Goal: Transaction & Acquisition: Purchase product/service

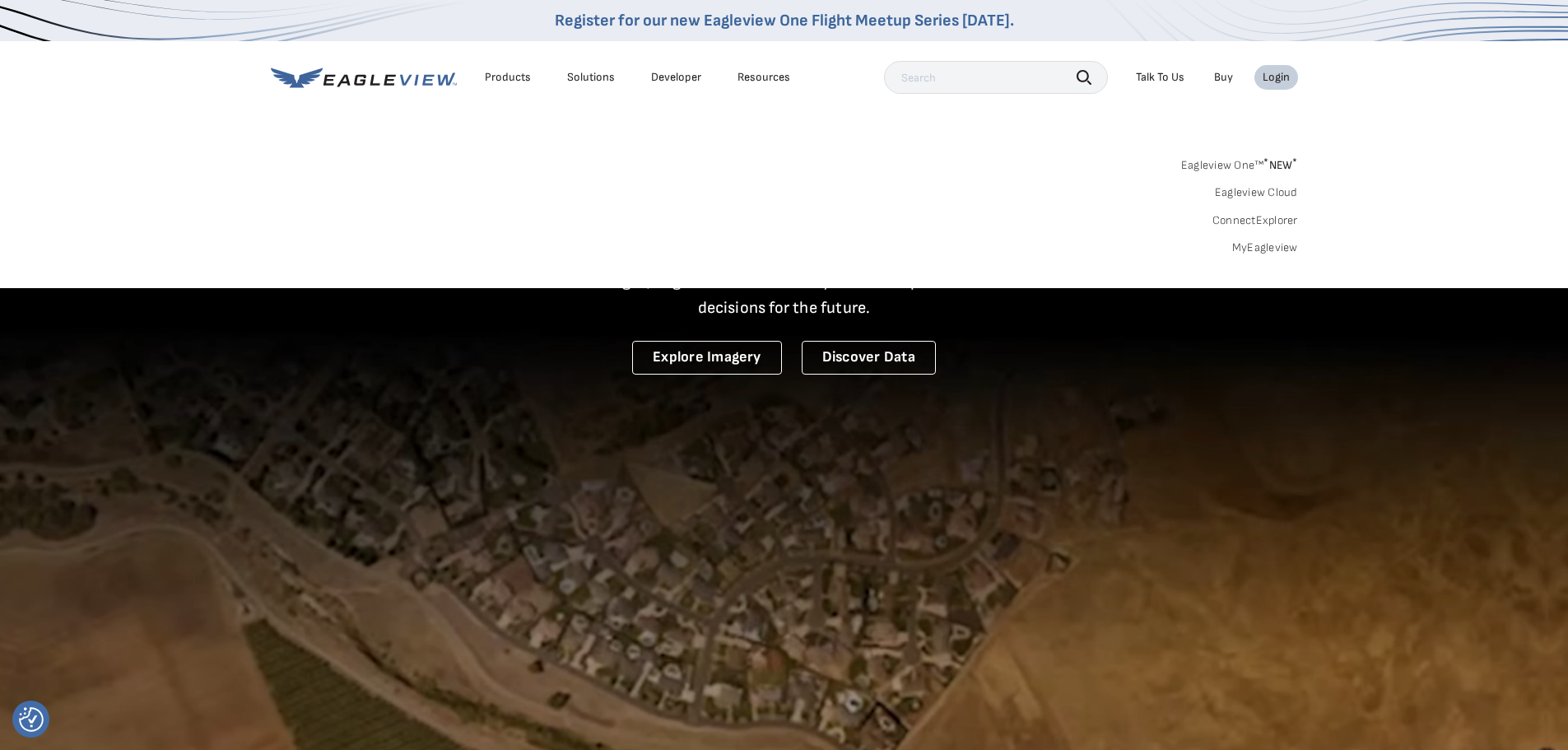
click at [1275, 79] on div "Login" at bounding box center [1276, 77] width 27 height 15
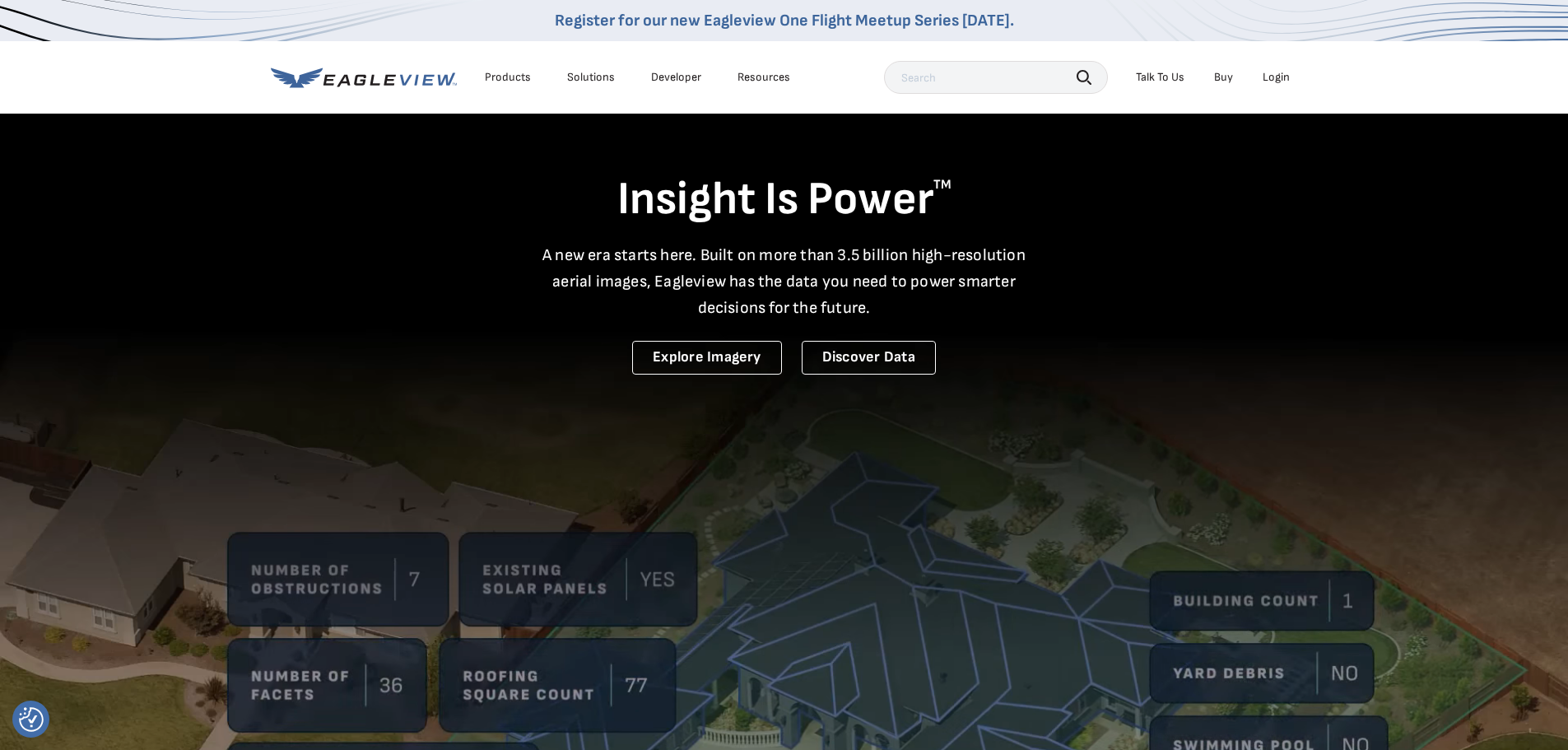
click at [1274, 79] on div "Login" at bounding box center [1276, 77] width 27 height 15
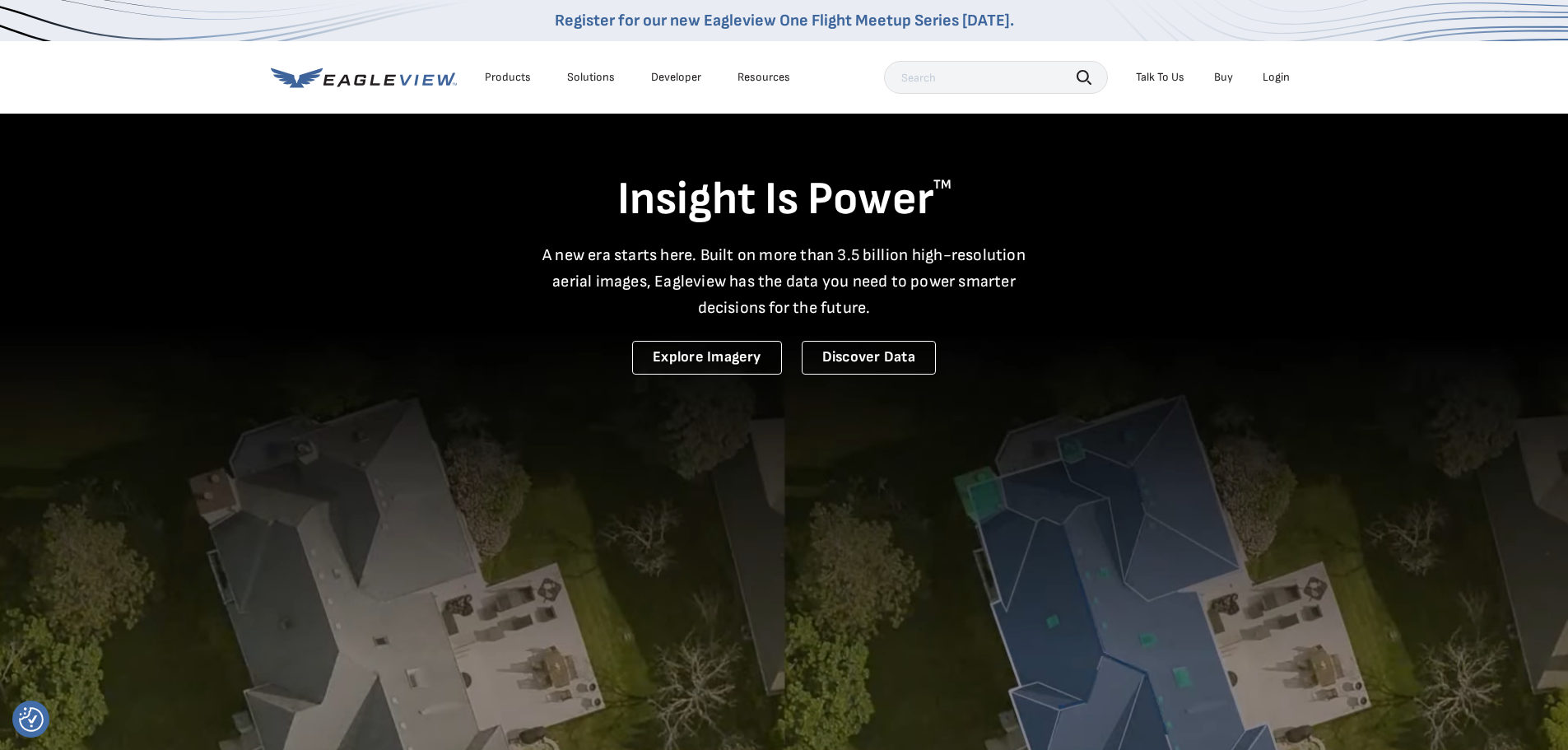
click at [1274, 71] on div "Login" at bounding box center [1276, 77] width 27 height 15
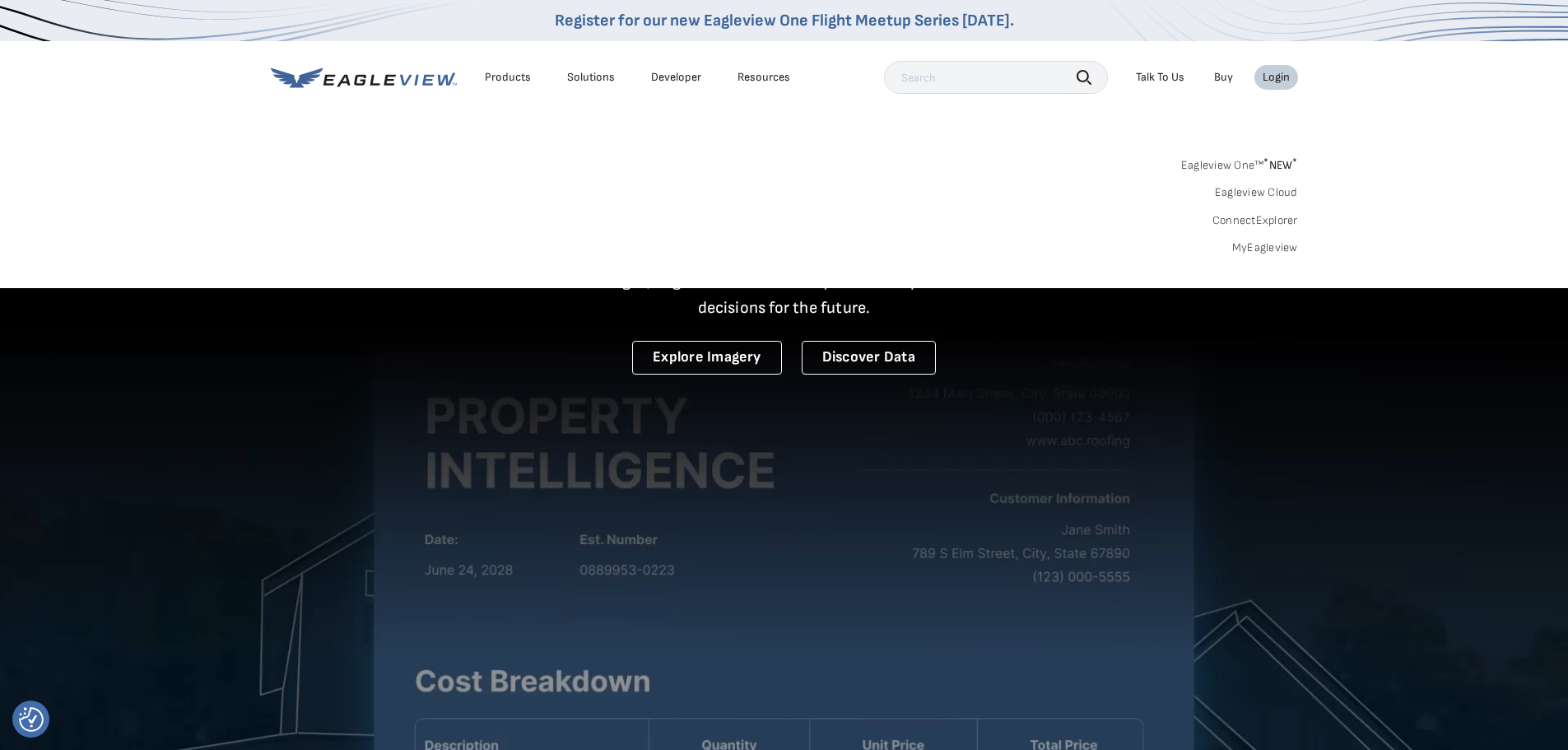
click at [1256, 253] on link "MyEagleview" at bounding box center [1266, 247] width 66 height 15
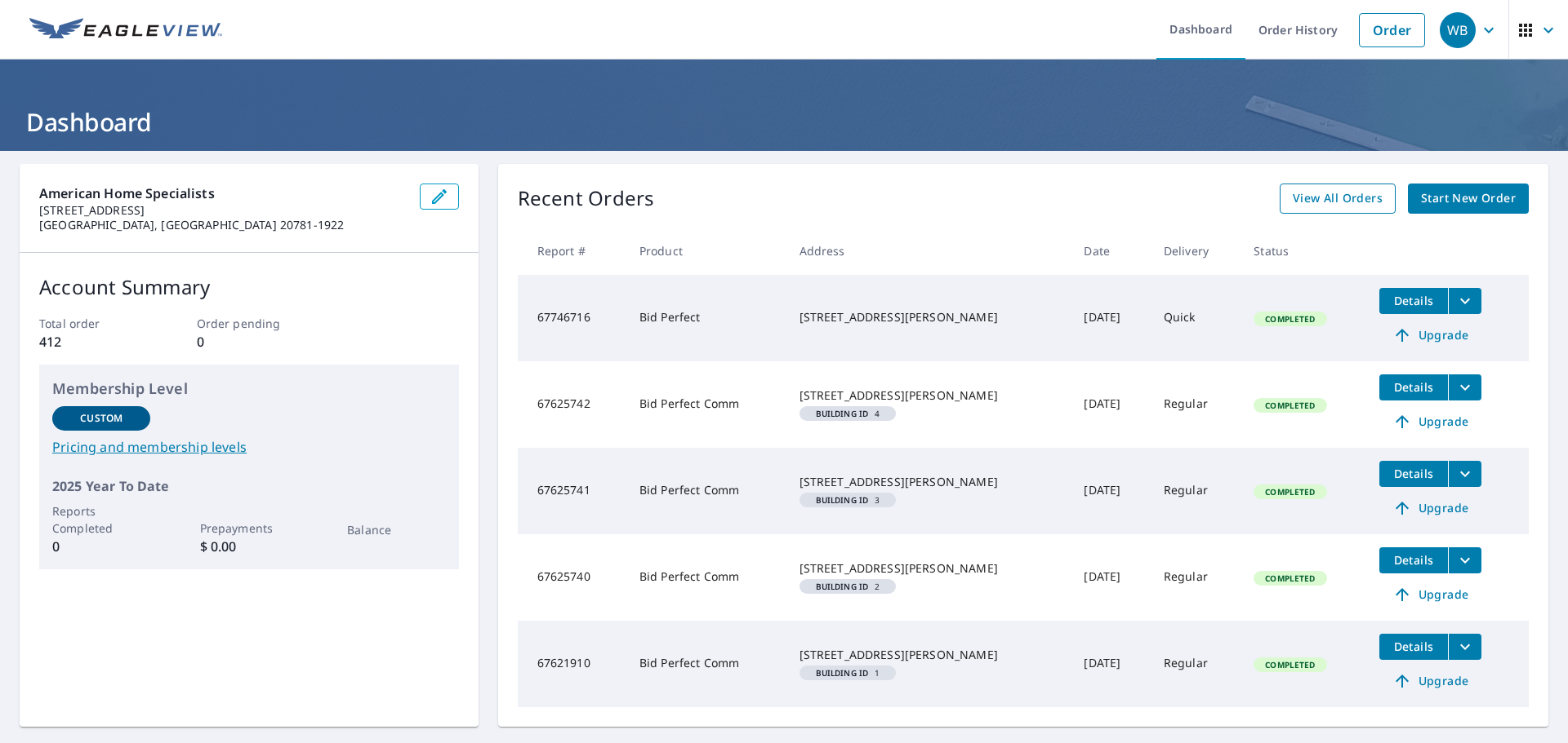
click at [1356, 190] on span "View All Orders" at bounding box center [1337, 198] width 90 height 21
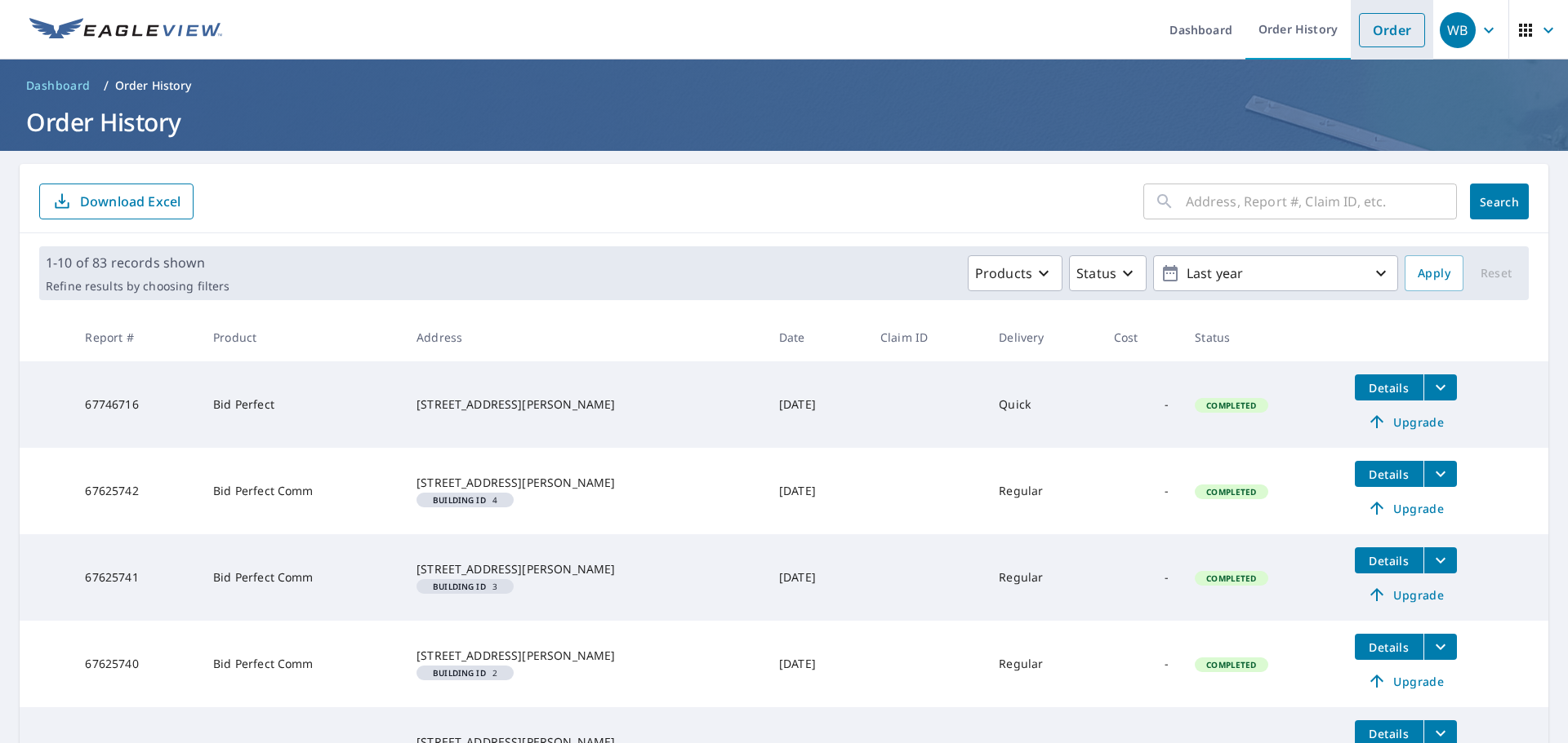
click at [1376, 36] on link "Order" at bounding box center [1392, 30] width 66 height 35
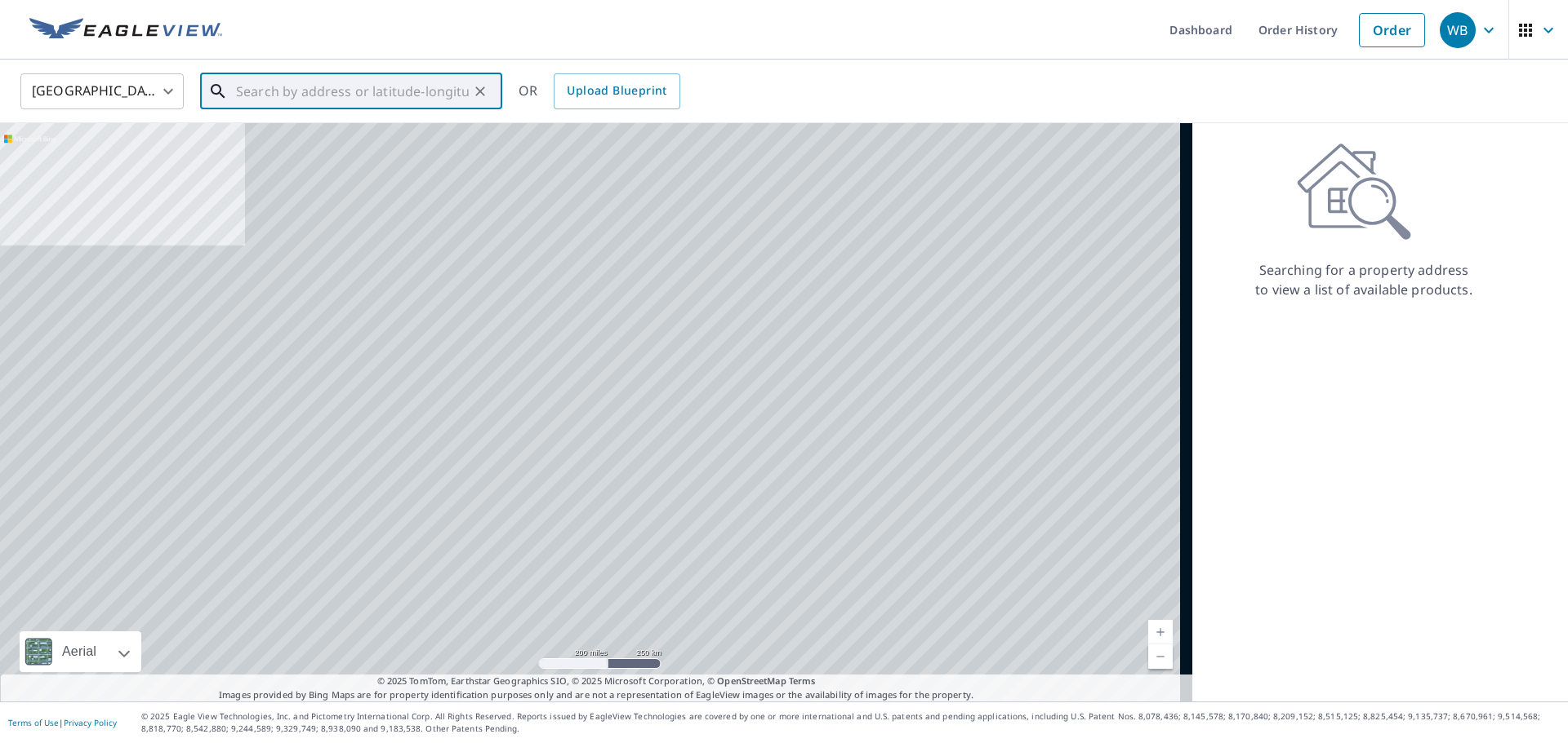
click at [265, 83] on input "text" at bounding box center [352, 91] width 233 height 46
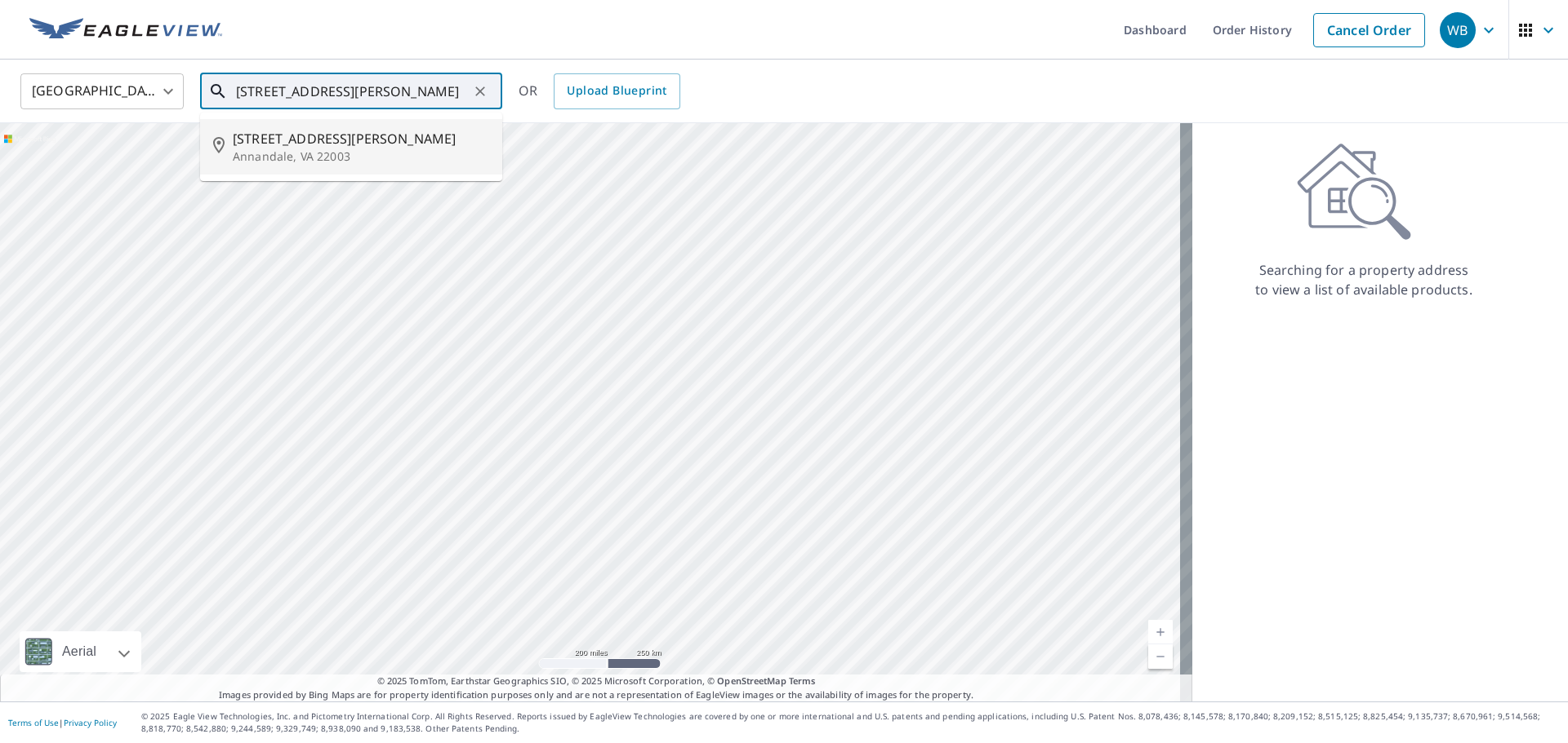
click at [335, 144] on span "7252 Glen Hollow Ct" at bounding box center [361, 138] width 256 height 20
type input "7252 Glen Hollow Ct Annandale, VA 22003"
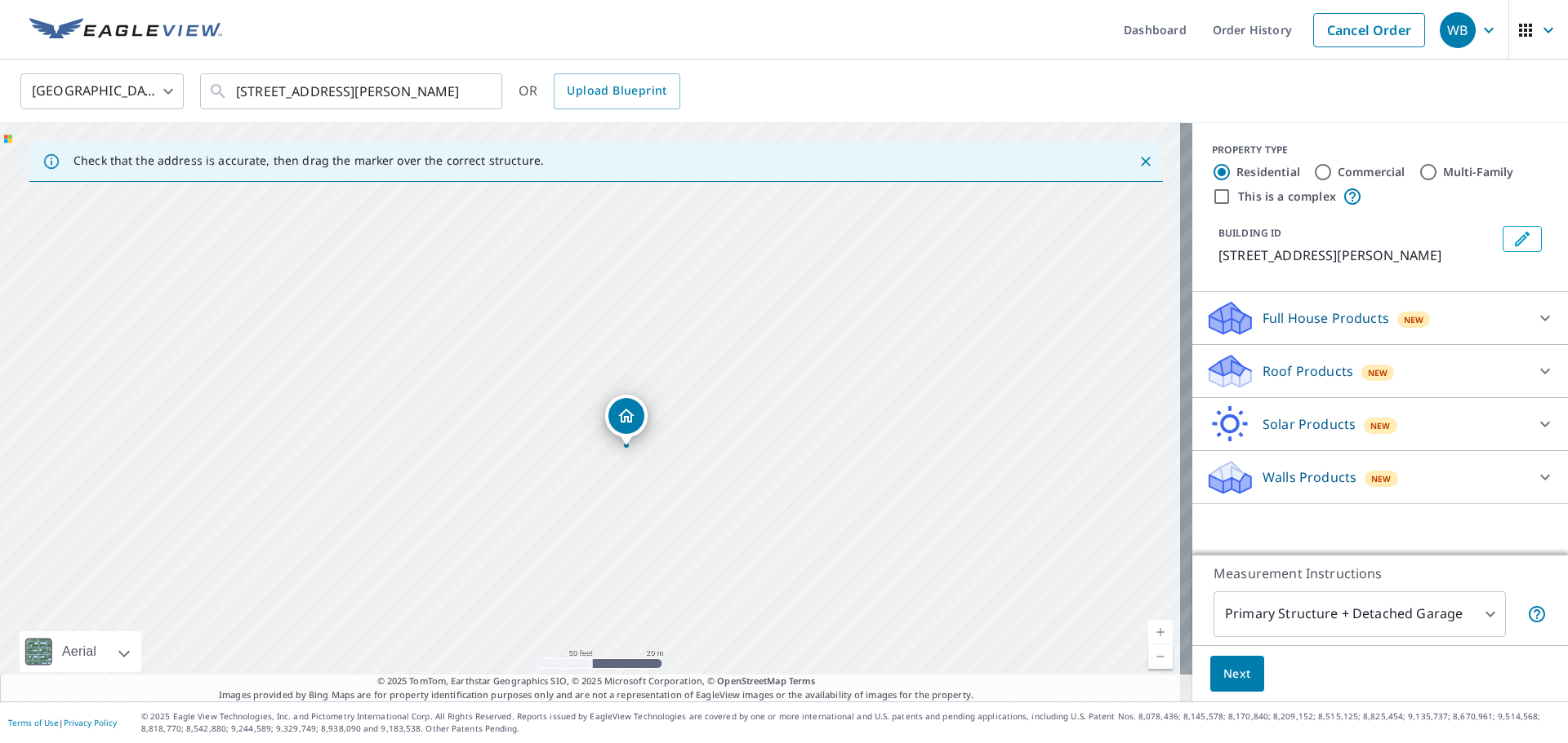
drag, startPoint x: 546, startPoint y: 428, endPoint x: 581, endPoint y: 463, distance: 49.5
click at [581, 463] on div "7252 Glen Hollow Ct Annandale, VA 22003" at bounding box center [596, 412] width 1192 height 578
drag, startPoint x: 542, startPoint y: 506, endPoint x: 630, endPoint y: 464, distance: 97.5
click at [630, 464] on div "7252 Glen Hollow Ct Annandale, VA 22003" at bounding box center [596, 412] width 1192 height 578
drag, startPoint x: 804, startPoint y: 533, endPoint x: 815, endPoint y: 469, distance: 64.9
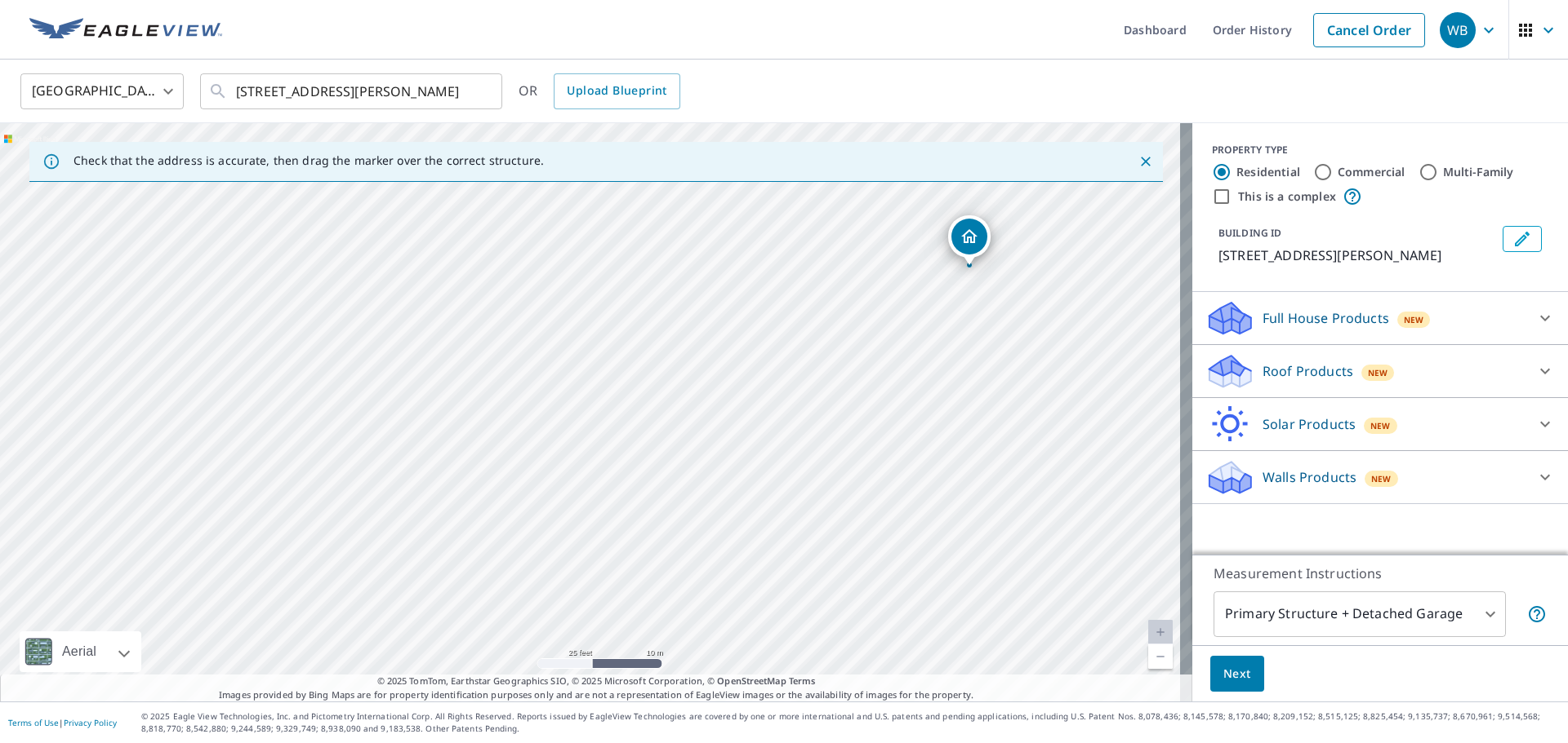
click at [815, 469] on div "7252 Glen Hollow Ct Annandale, VA 22003" at bounding box center [596, 412] width 1192 height 578
click at [1313, 171] on input "Commercial" at bounding box center [1323, 172] width 20 height 20
radio input "true"
type input "4"
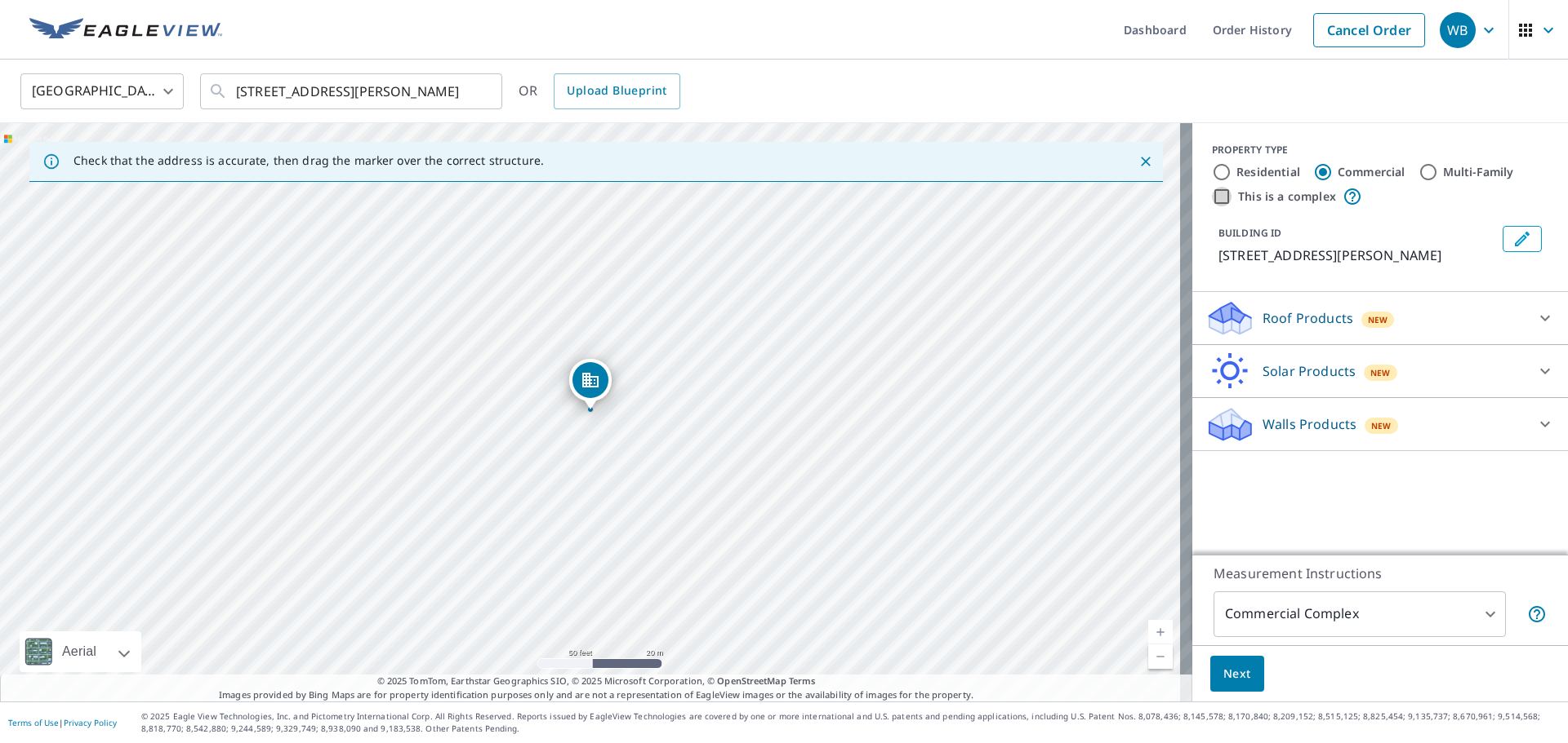
click at [1211, 200] on input "This is a complex" at bounding box center [1221, 197] width 20 height 20
checkbox input "true"
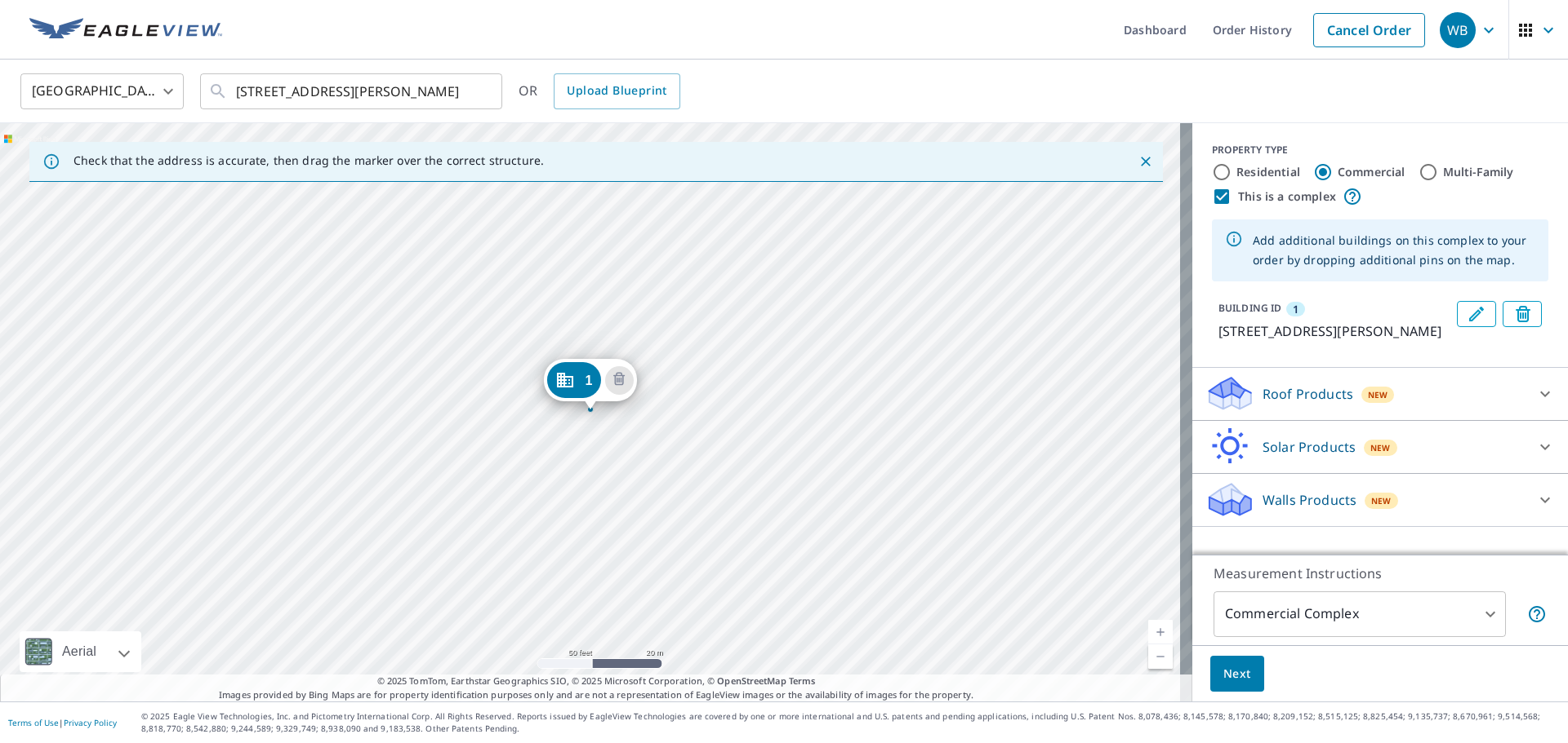
click at [337, 513] on div "1 7252 Glen Hollow Ct Annandale, VA 22003" at bounding box center [596, 412] width 1192 height 578
drag, startPoint x: 118, startPoint y: 446, endPoint x: 269, endPoint y: 444, distance: 151.0
click at [269, 444] on div "1 7252 Glen Hollow Ct Annandale, VA 22003" at bounding box center [596, 412] width 1192 height 578
click at [574, 519] on div "1 7252 Glen Hollow Ct Annandale, VA 22003" at bounding box center [596, 412] width 1192 height 578
click at [498, 519] on div "1 7252 Glen Hollow Ct Annandale, VA 22003" at bounding box center [596, 412] width 1192 height 578
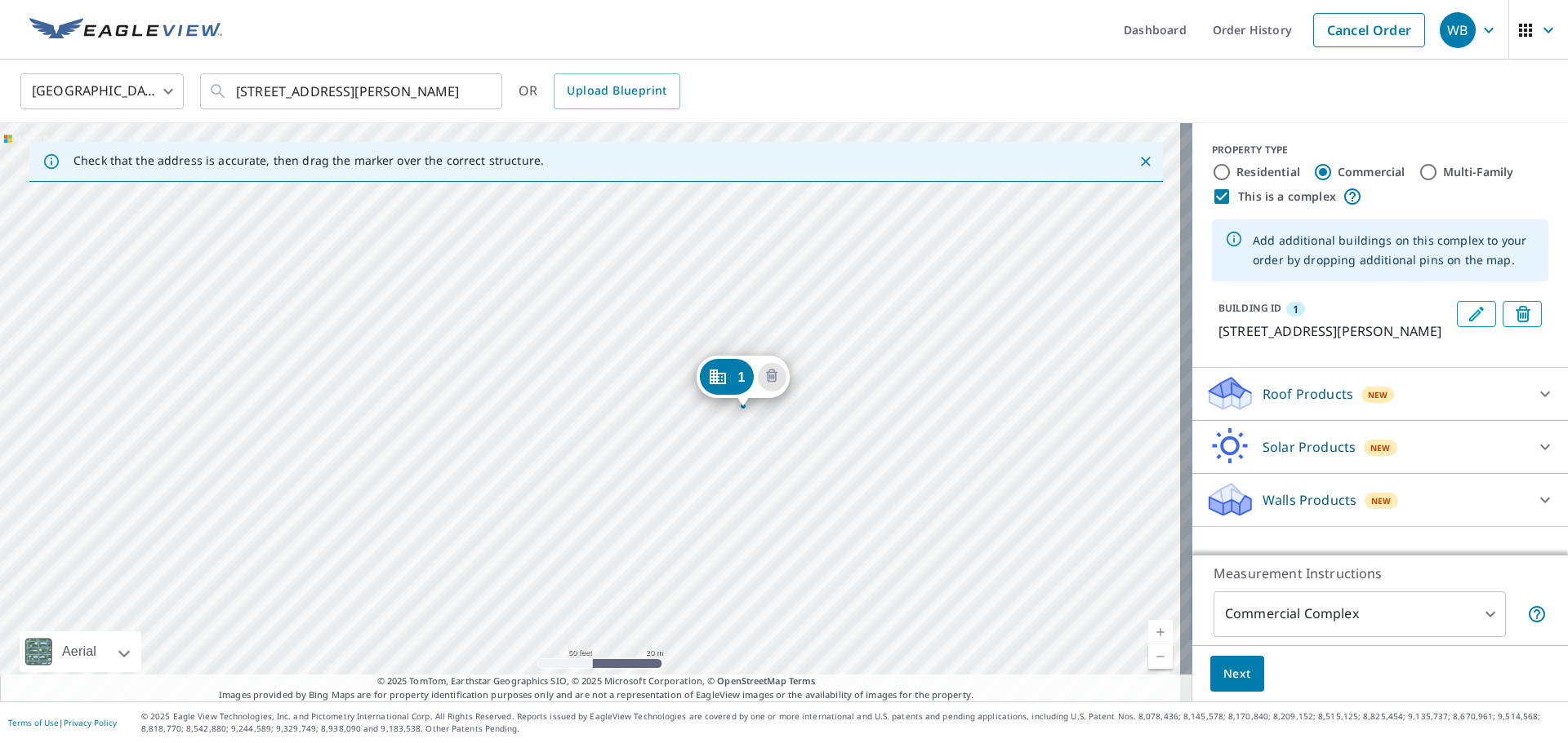
click at [489, 517] on div "1 7252 Glen Hollow Ct Annandale, VA 22003" at bounding box center [596, 412] width 1192 height 578
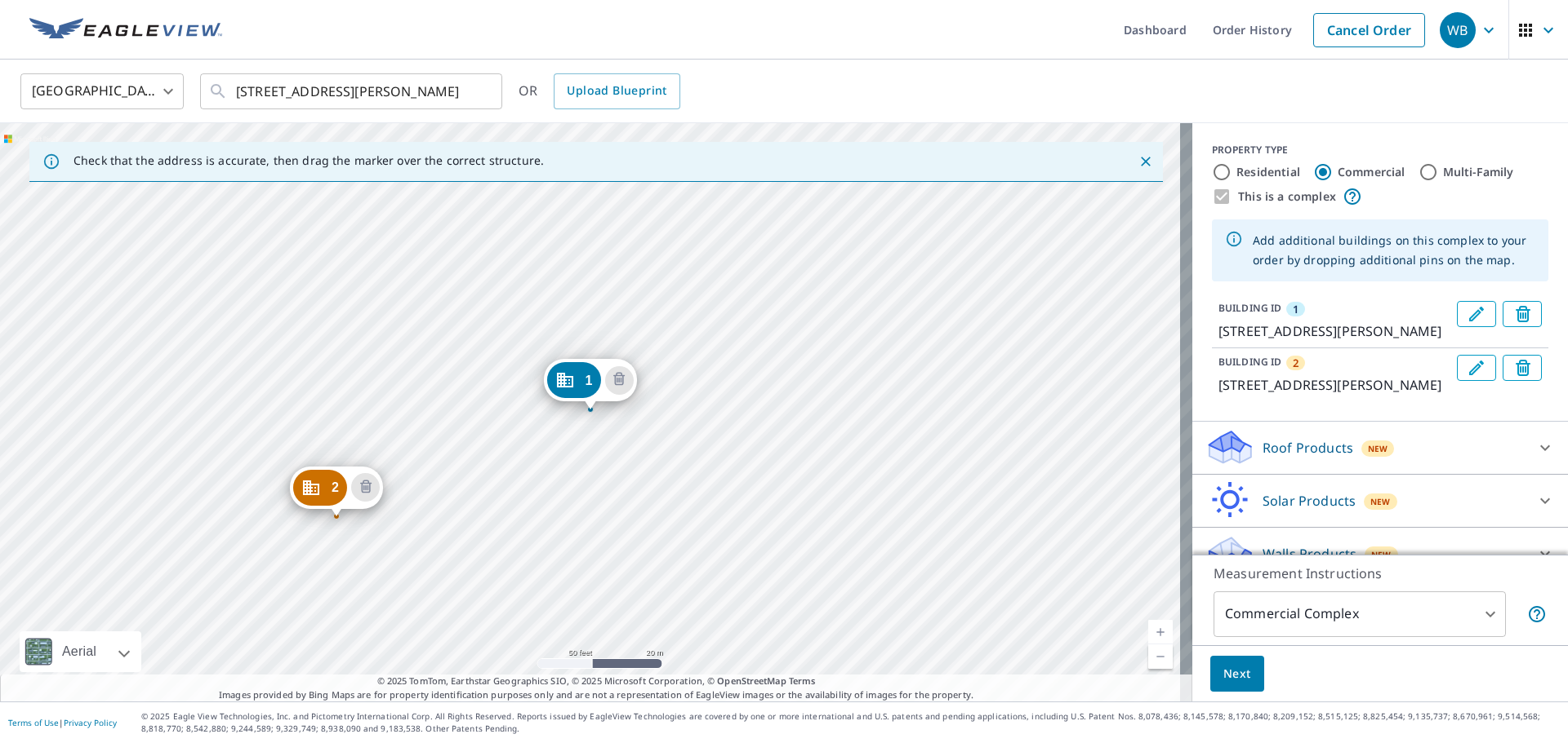
scroll to position [66, 0]
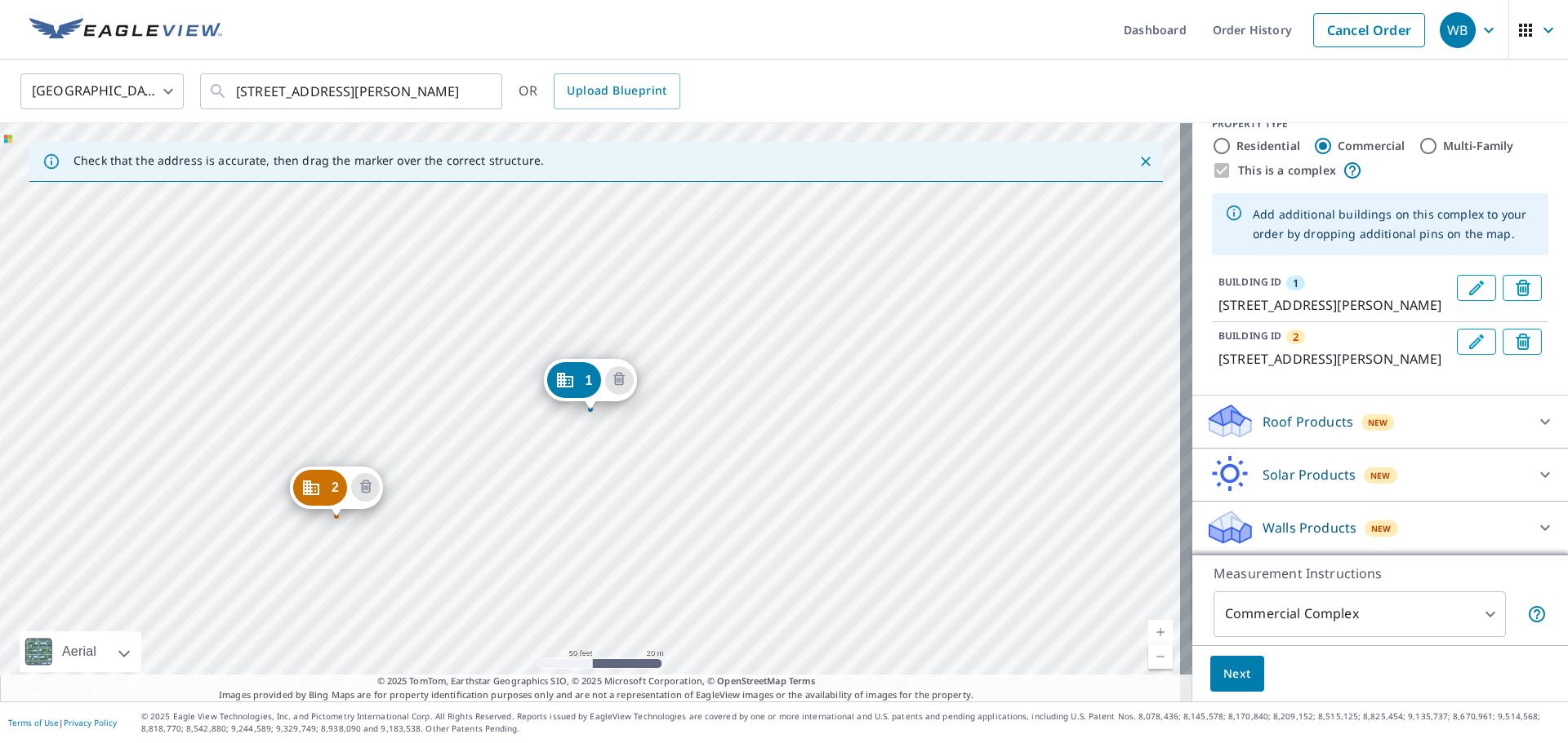
click at [1300, 419] on p "Roof Products" at bounding box center [1307, 422] width 91 height 20
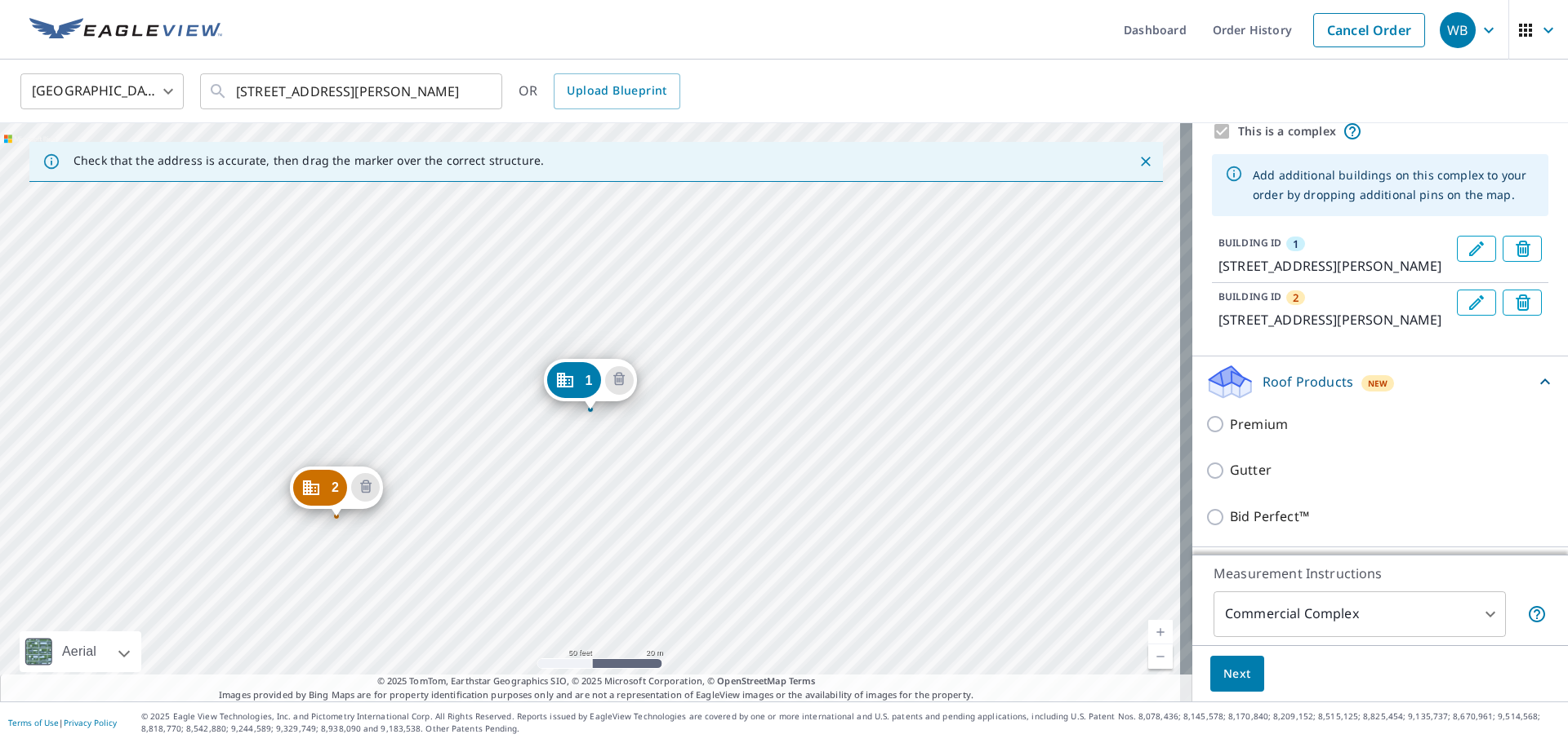
click at [229, 332] on div "2 7255 Glen Hollow Ct Annandale, VA 22003 1 7252 Glen Hollow Ct Annandale, VA 2…" at bounding box center [596, 412] width 1192 height 578
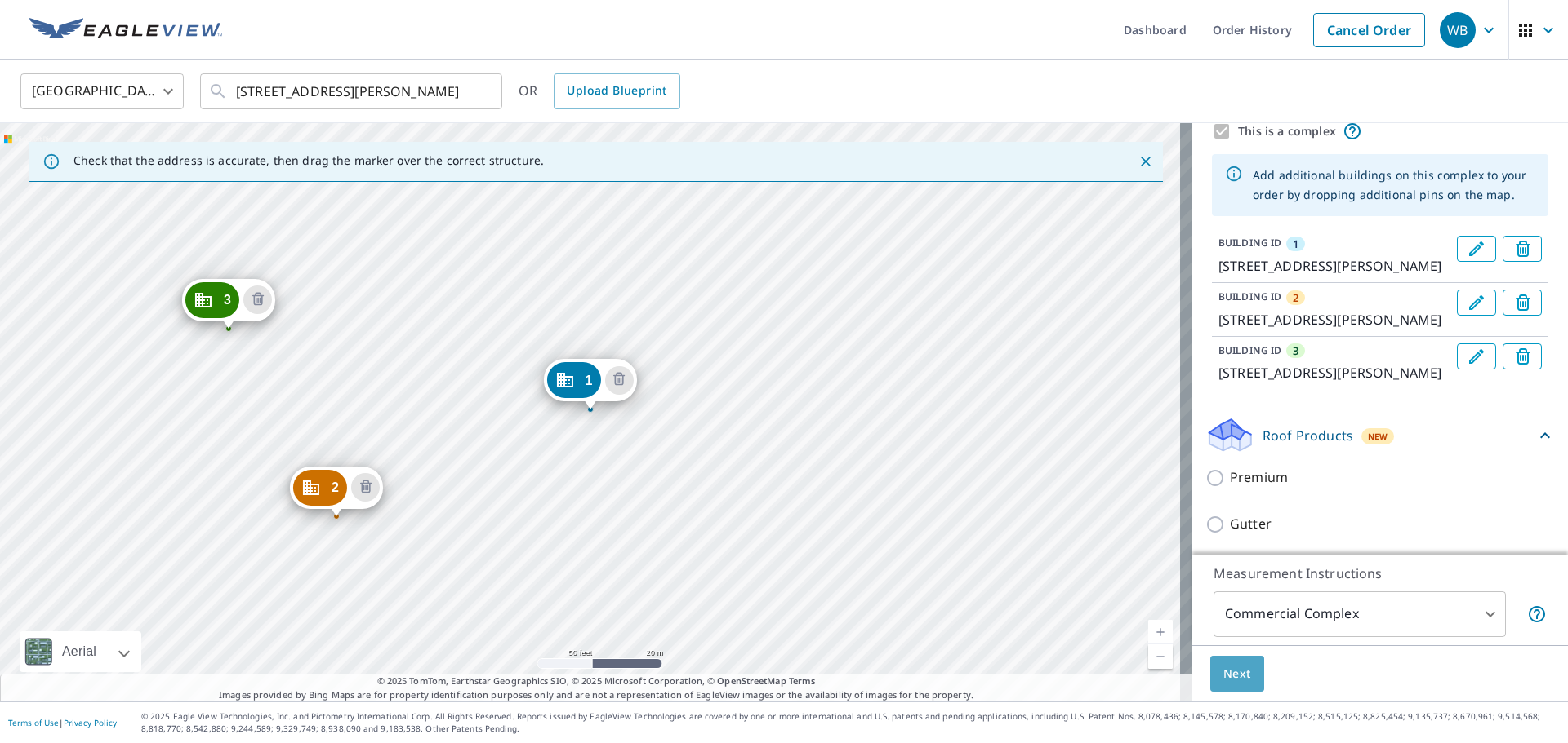
click at [1223, 665] on span "Next" at bounding box center [1237, 675] width 28 height 21
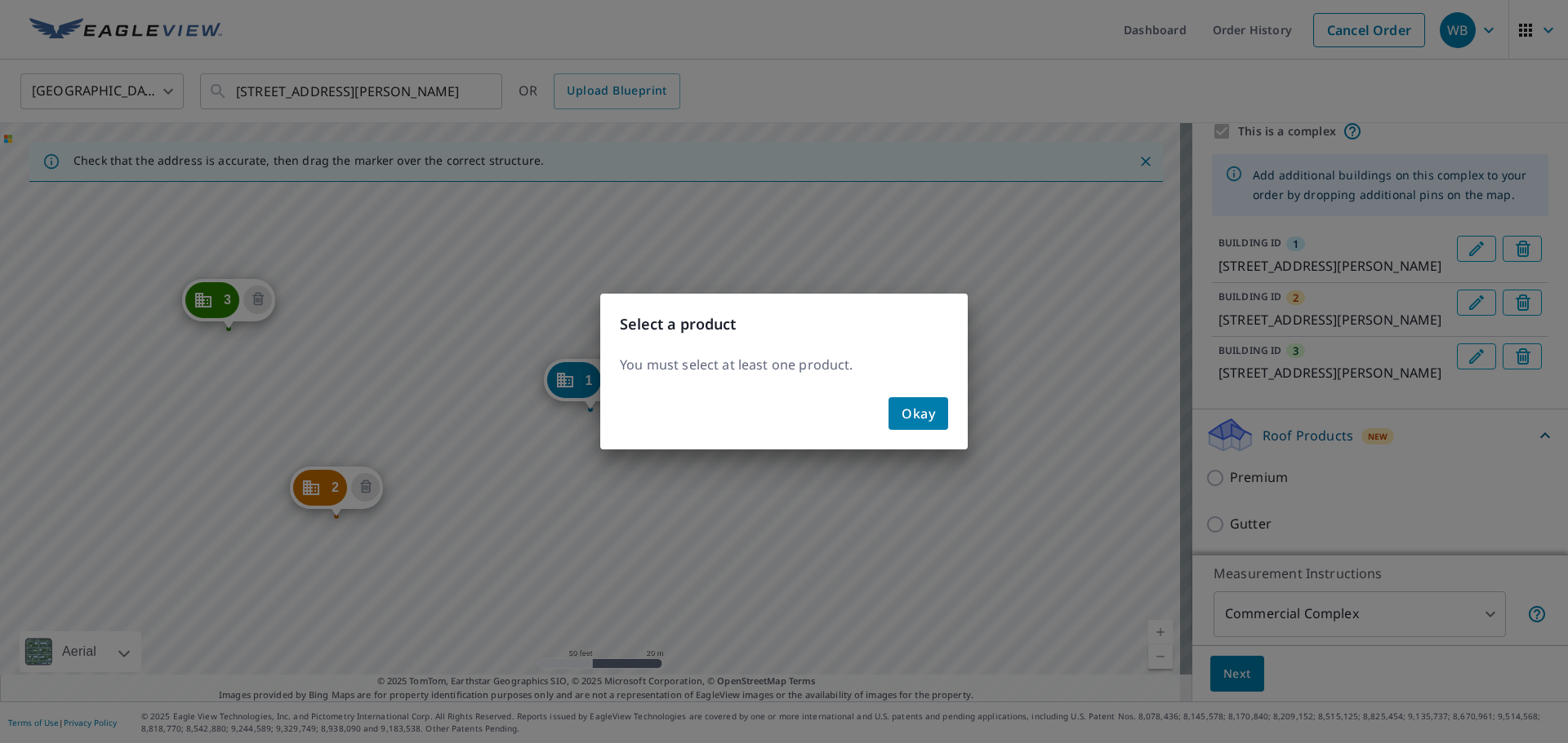
click at [922, 412] on span "Okay" at bounding box center [918, 413] width 34 height 22
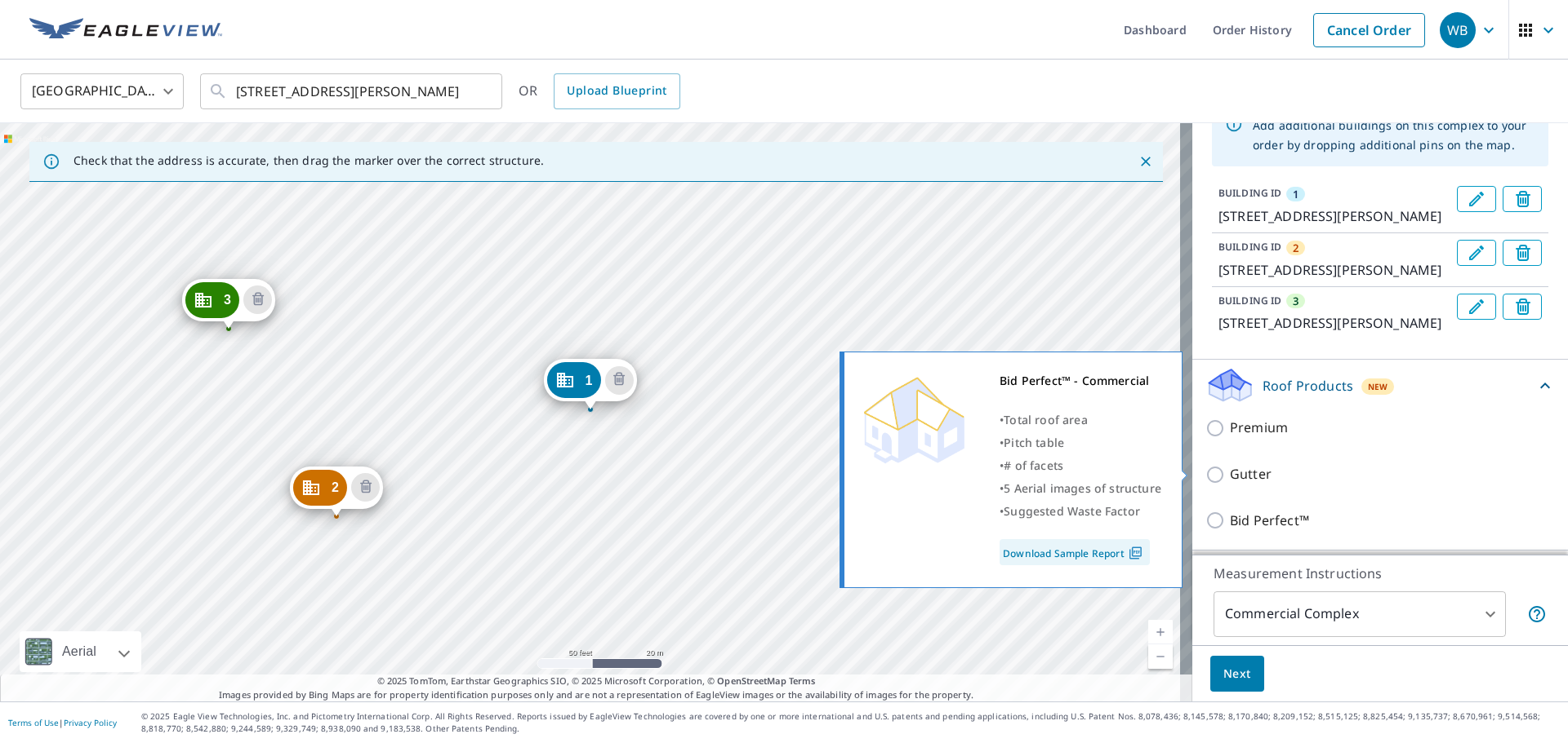
scroll to position [276, 0]
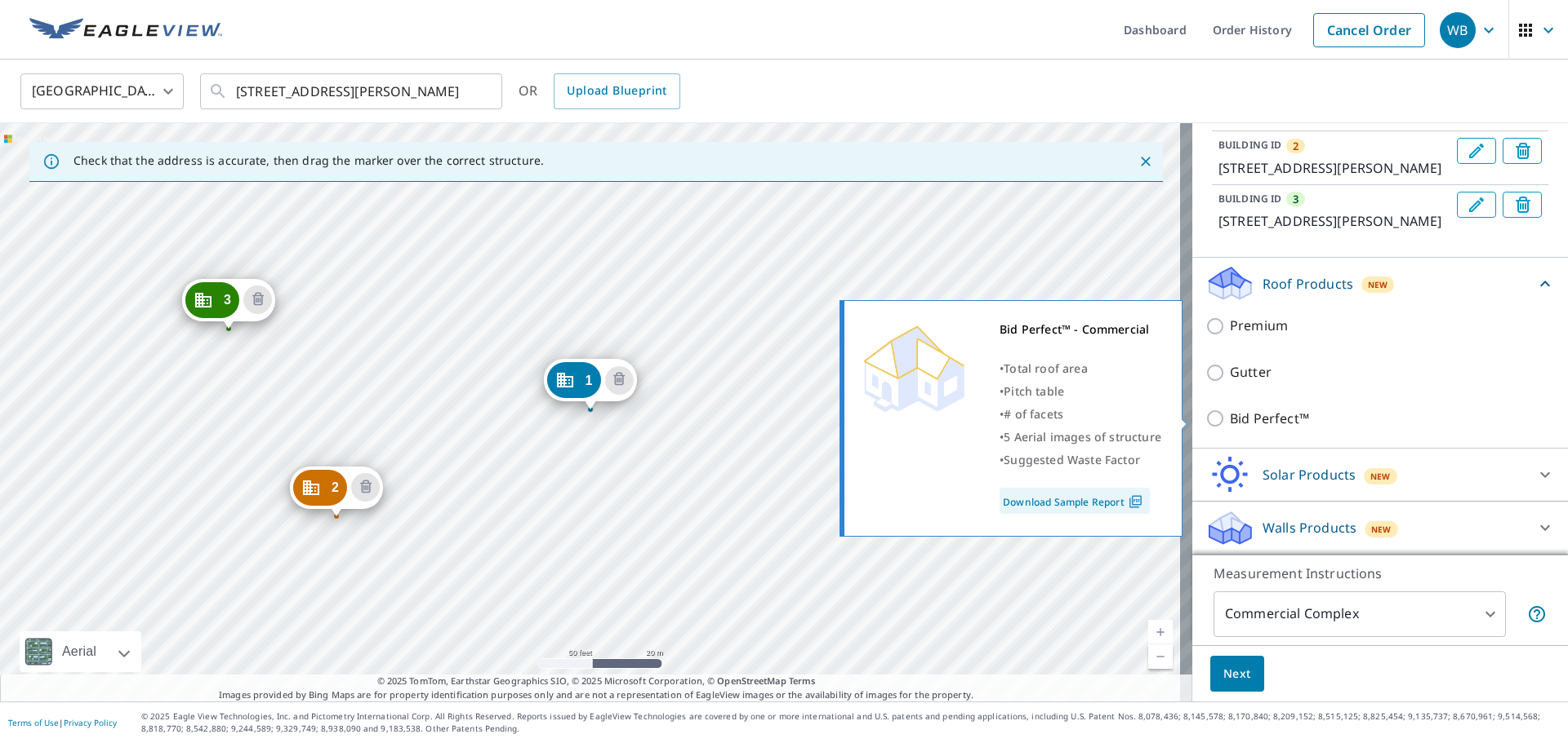
click at [1205, 414] on input "Bid Perfect™" at bounding box center [1217, 419] width 24 height 20
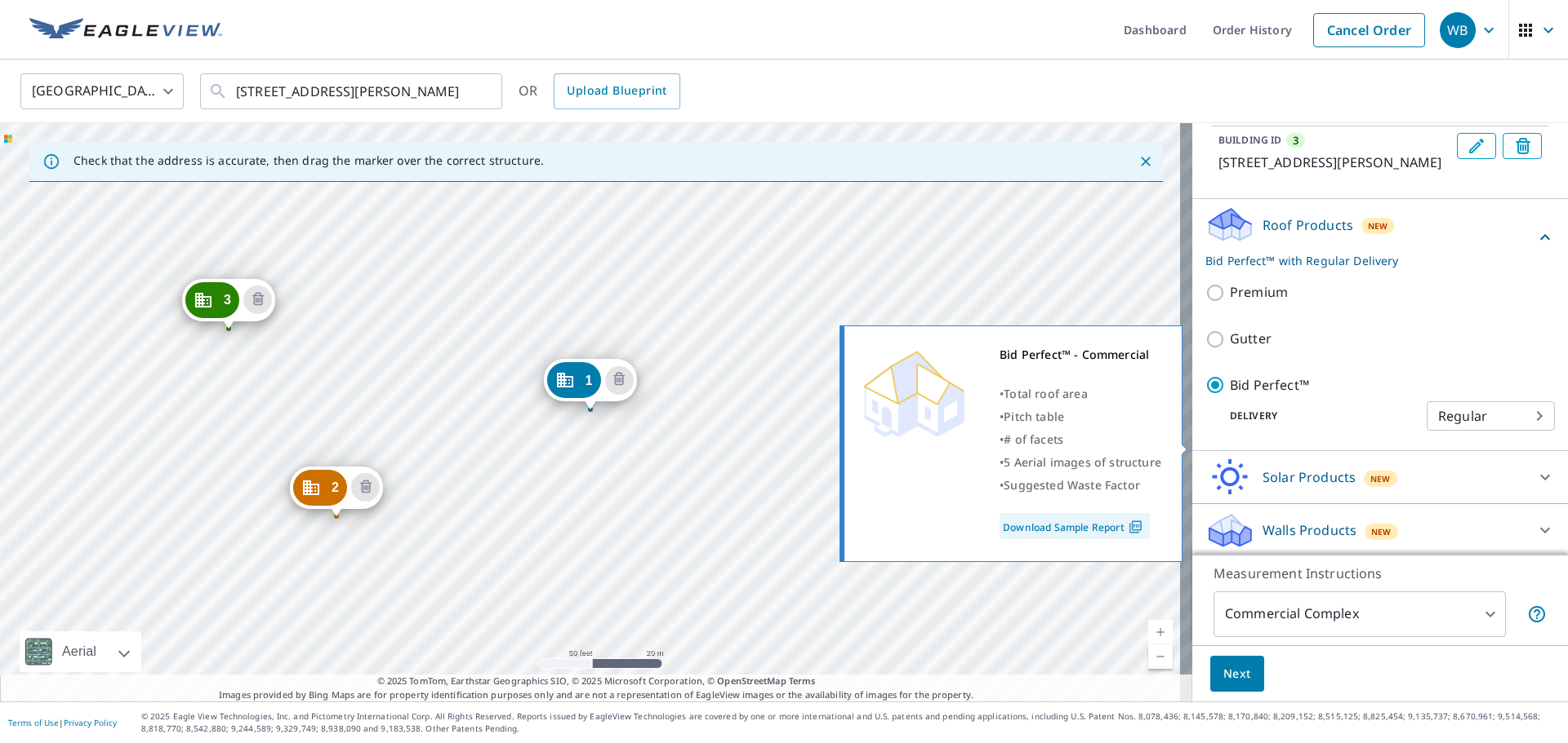
scroll to position [337, 0]
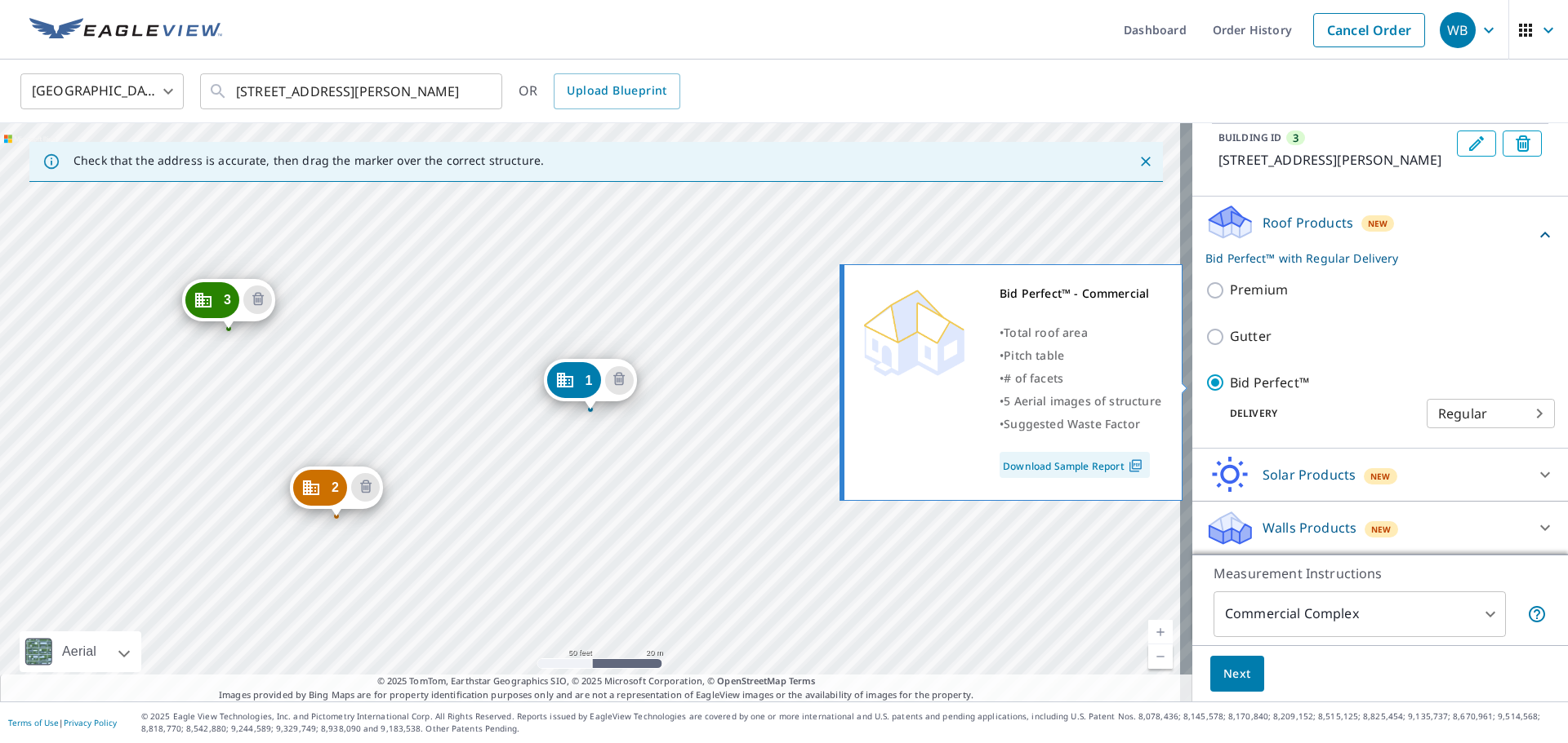
click at [1205, 387] on input "Bid Perfect™" at bounding box center [1217, 382] width 24 height 20
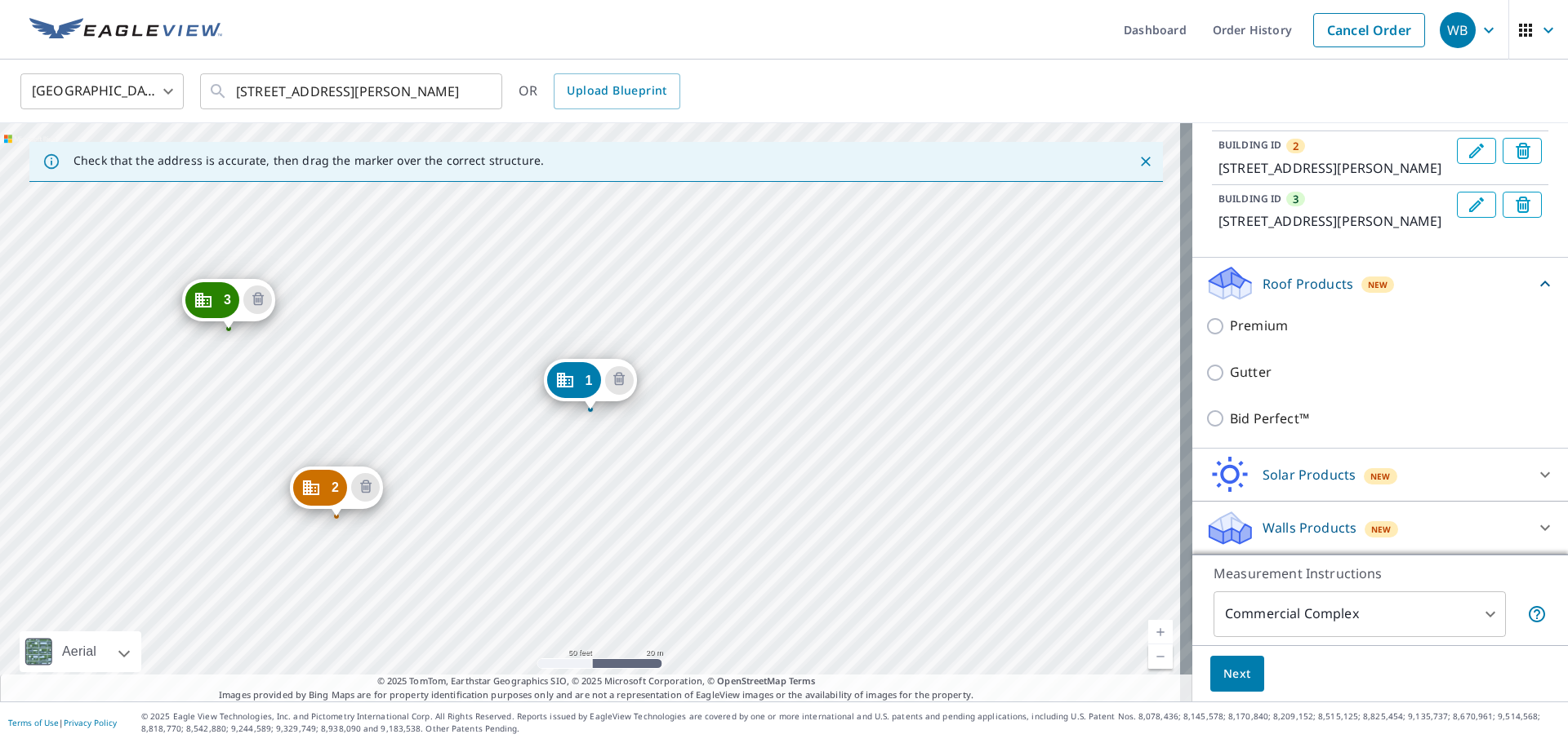
scroll to position [276, 0]
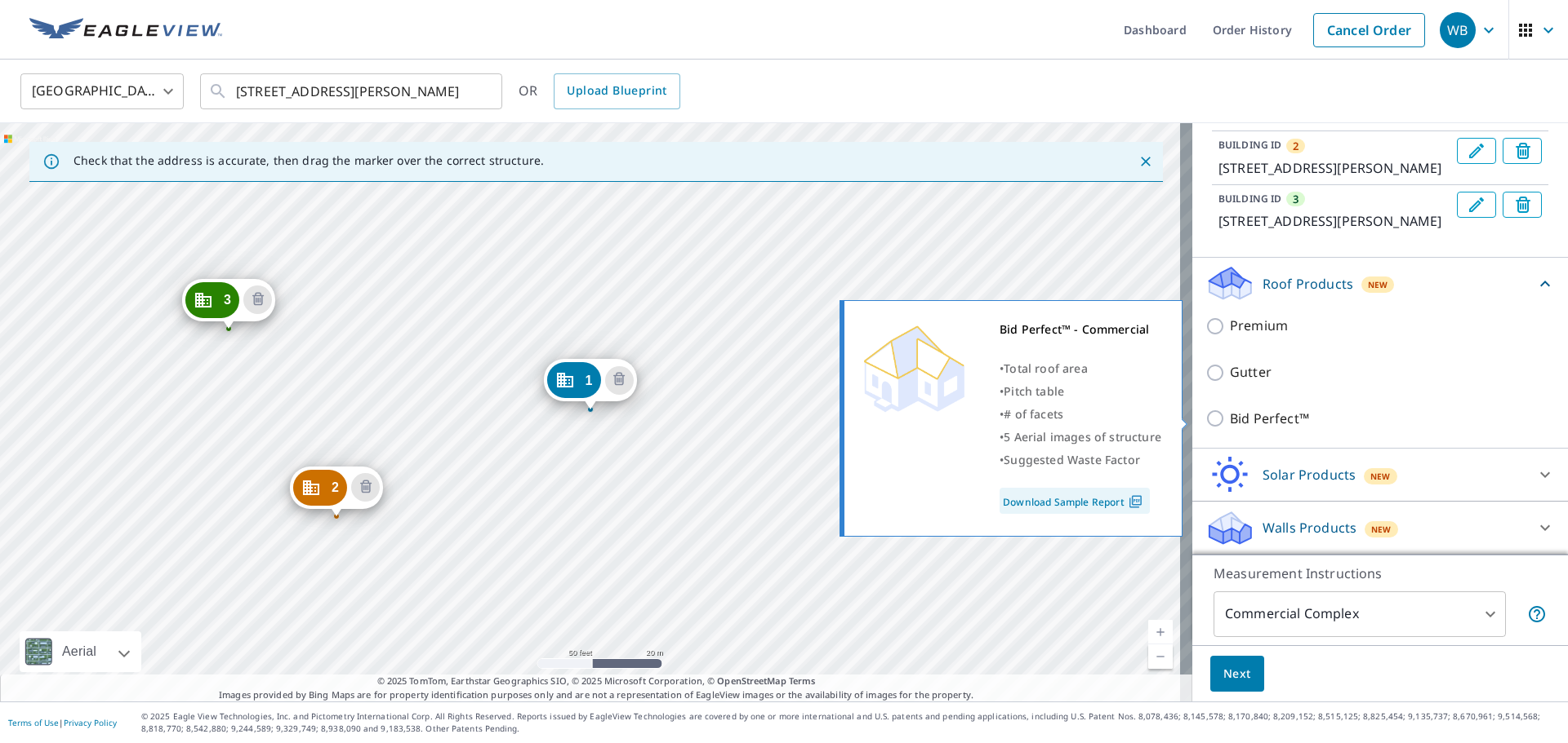
click at [1205, 413] on input "Bid Perfect™" at bounding box center [1217, 419] width 24 height 20
checkbox input "true"
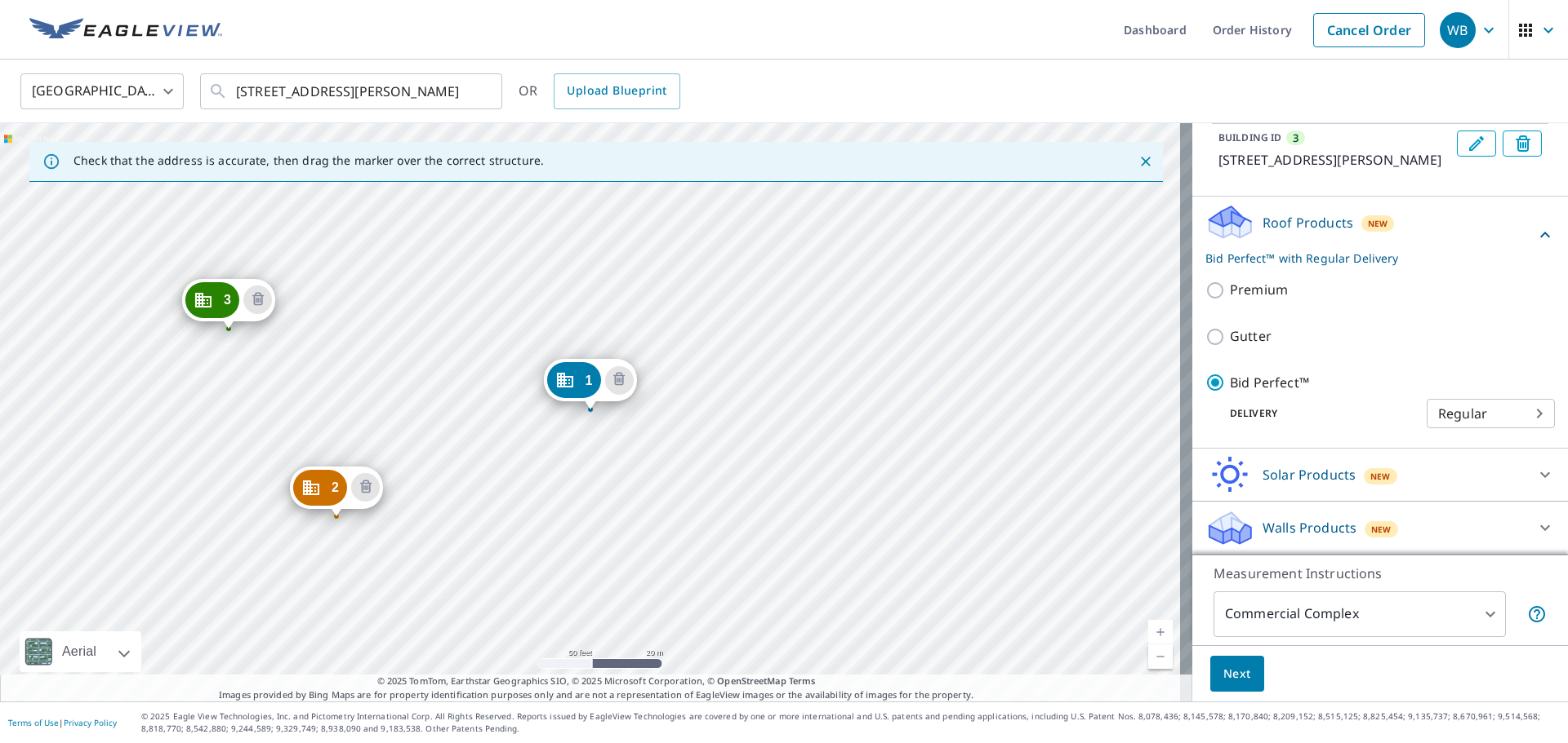
scroll to position [337, 0]
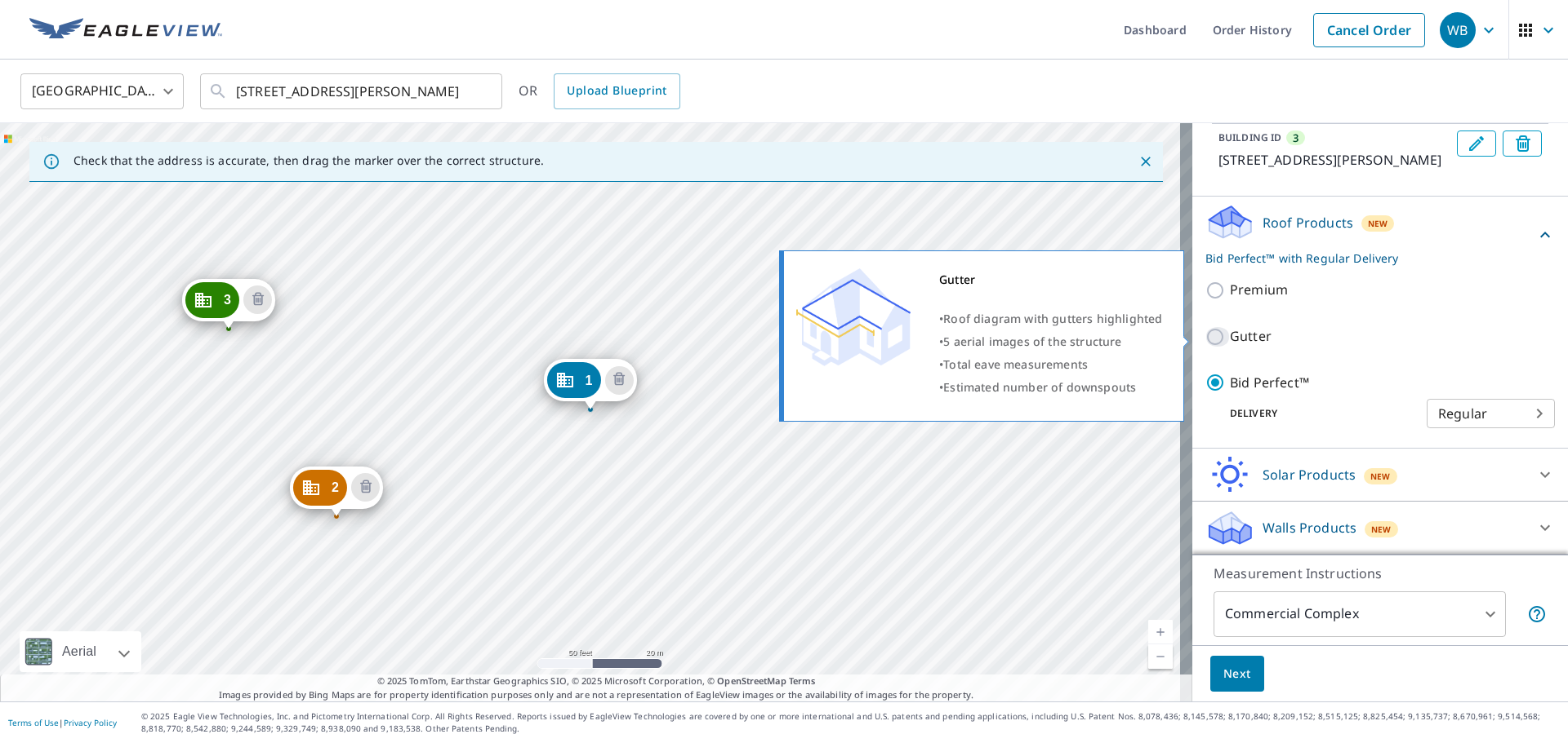
click at [1205, 337] on input "Gutter" at bounding box center [1217, 337] width 24 height 20
checkbox input "true"
type input "2"
checkbox input "false"
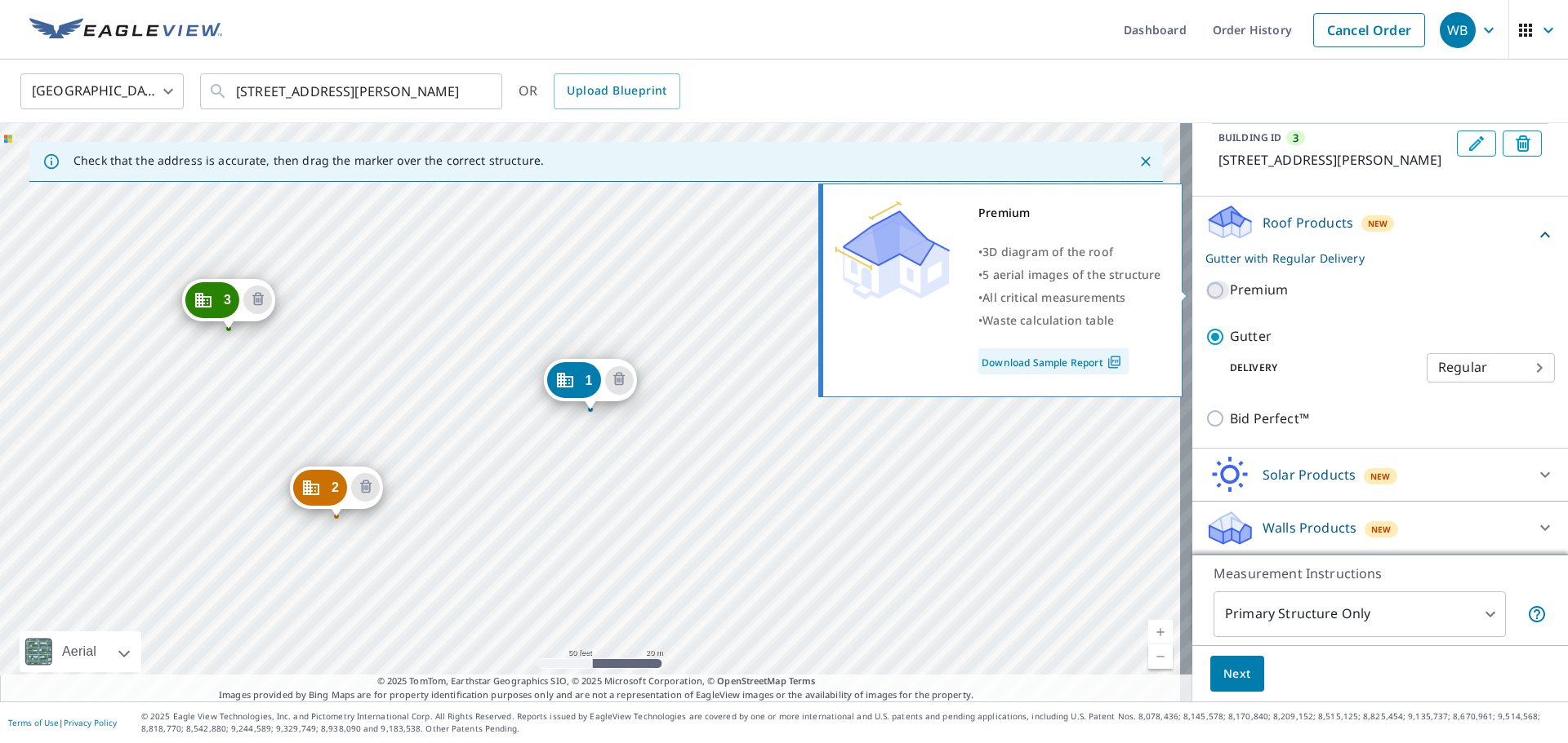
click at [1205, 297] on input "Premium" at bounding box center [1217, 290] width 24 height 20
checkbox input "true"
checkbox input "false"
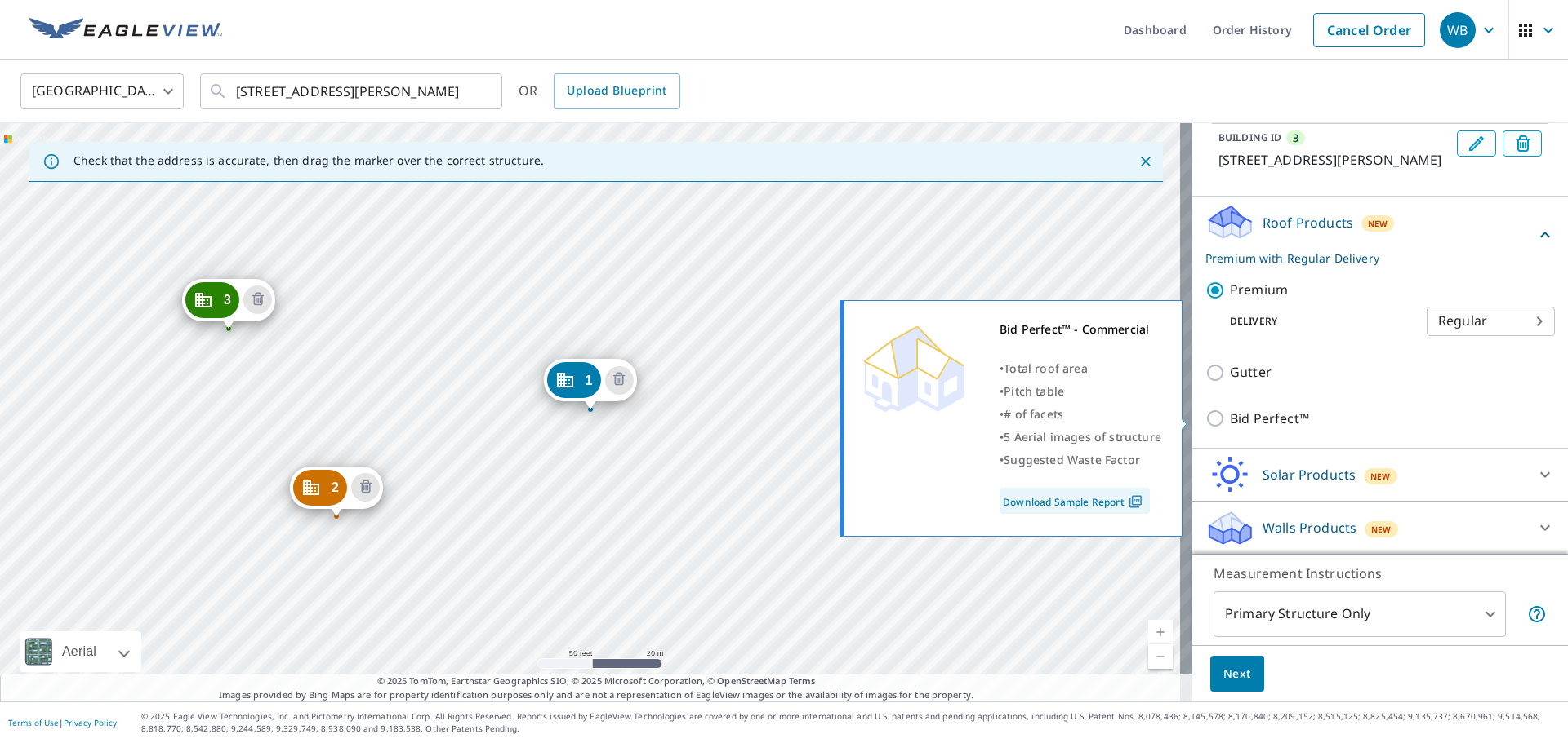
click at [1205, 416] on input "Bid Perfect™" at bounding box center [1217, 419] width 24 height 20
checkbox input "true"
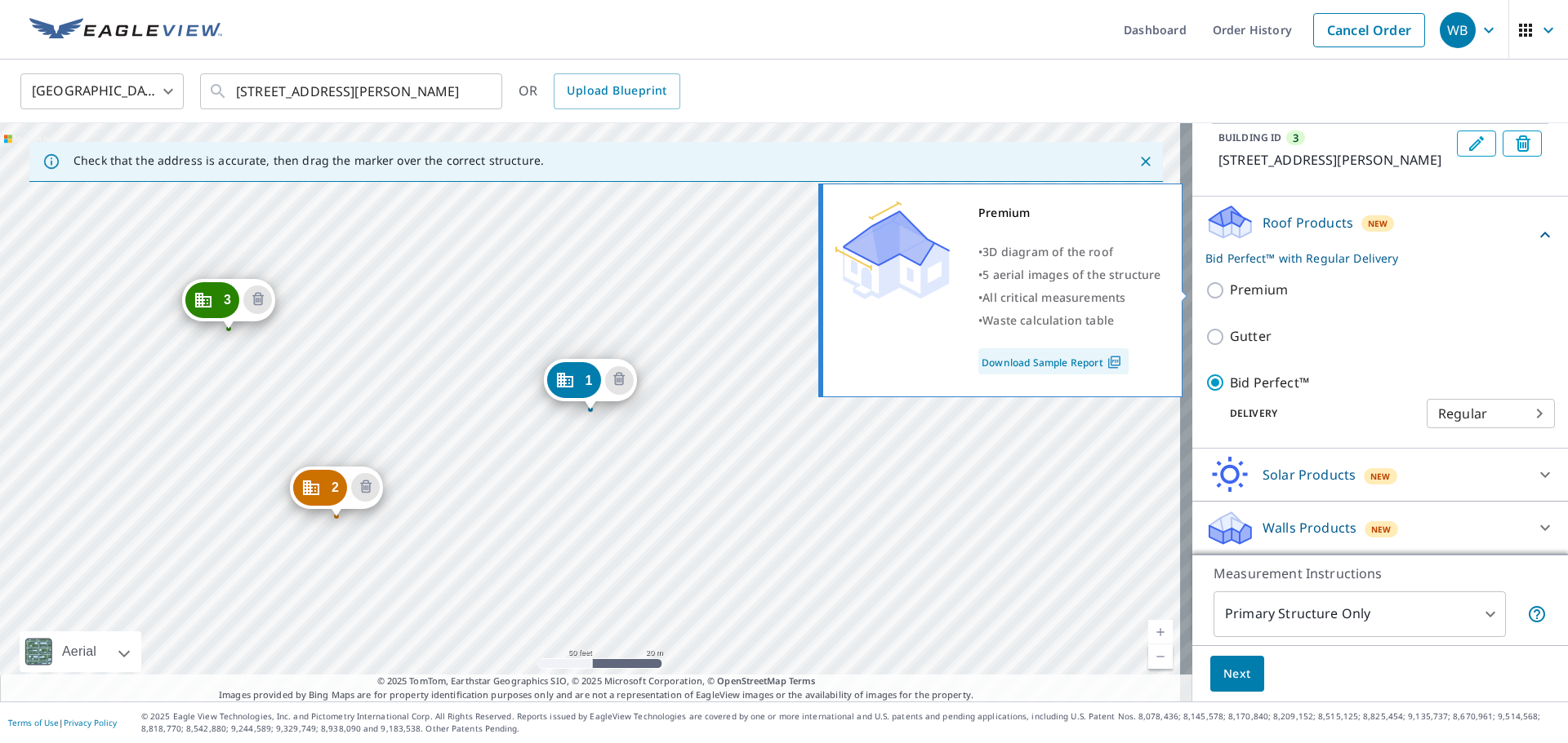
click at [1205, 293] on input "Premium" at bounding box center [1217, 290] width 24 height 20
checkbox input "true"
checkbox input "false"
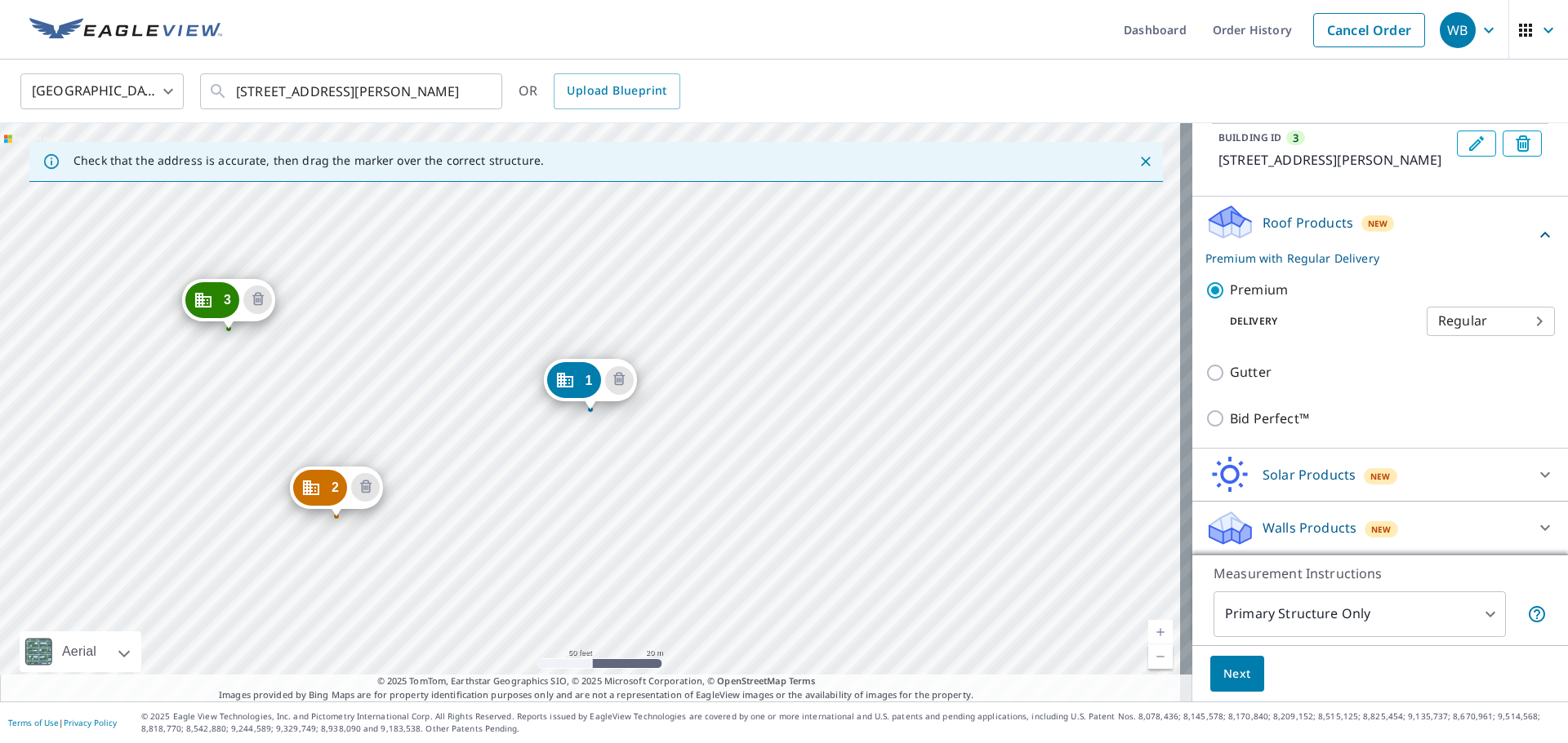
click at [1223, 682] on span "Next" at bounding box center [1237, 675] width 28 height 21
